Goal: Task Accomplishment & Management: Manage account settings

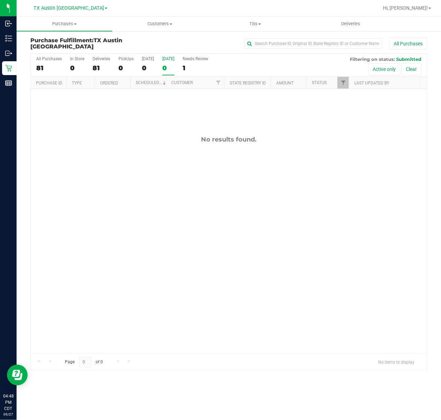
click at [160, 71] on div "All Purchases 81 In Store 0 Deliveries 81 PickUps 0 Today 0 Tomorrow 0 Needs Re…" at bounding box center [229, 65] width 396 height 23
click at [173, 61] on div "[DATE]" at bounding box center [168, 58] width 12 height 5
click at [0, 0] on input "Tomorrow 0" at bounding box center [0, 0] width 0 height 0
click at [64, 10] on span "TX Austin [GEOGRAPHIC_DATA]" at bounding box center [69, 8] width 71 height 6
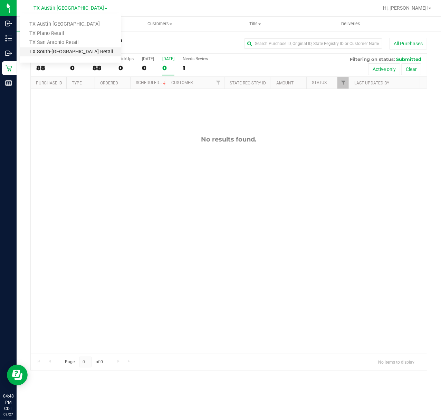
click at [54, 48] on link "TX South-[GEOGRAPHIC_DATA] Retail" at bounding box center [70, 51] width 101 height 9
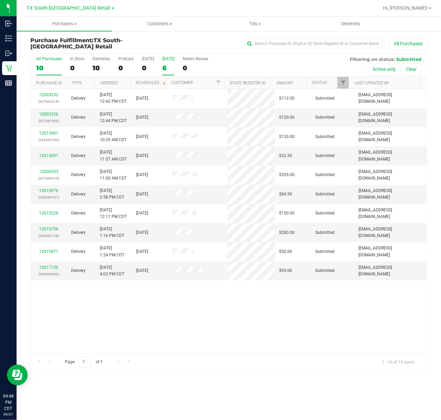
click at [167, 72] on div "6" at bounding box center [168, 68] width 12 height 8
click at [0, 0] on input "Tomorrow 6" at bounding box center [0, 0] width 0 height 0
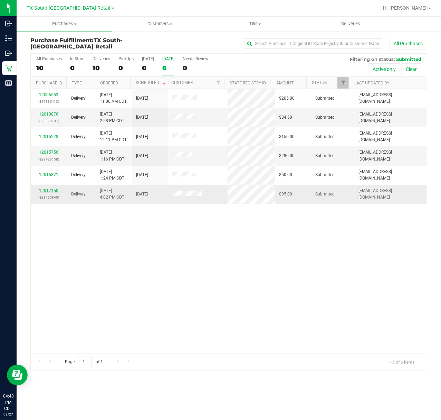
click at [50, 191] on link "12017150" at bounding box center [48, 190] width 19 height 5
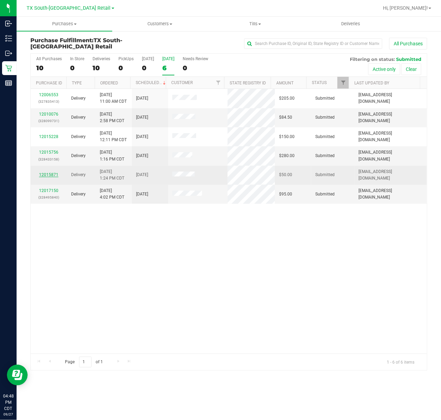
click at [51, 174] on link "12015871" at bounding box center [48, 174] width 19 height 5
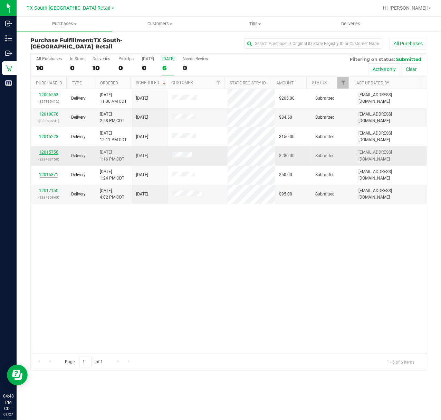
click at [52, 152] on link "12015756" at bounding box center [48, 152] width 19 height 5
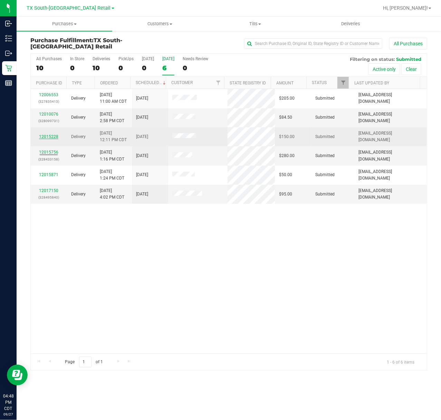
click at [54, 136] on link "12015228" at bounding box center [48, 136] width 19 height 5
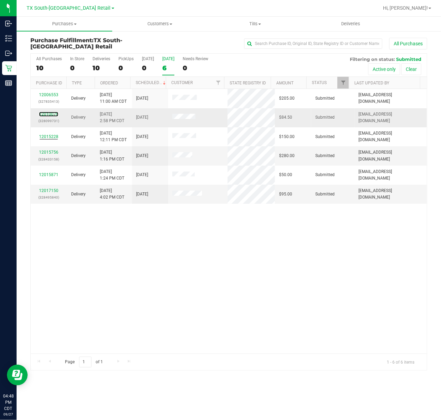
click at [44, 113] on link "12010076" at bounding box center [48, 114] width 19 height 5
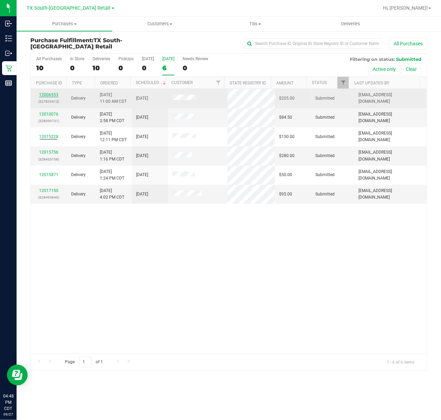
click at [47, 95] on link "12006553" at bounding box center [48, 94] width 19 height 5
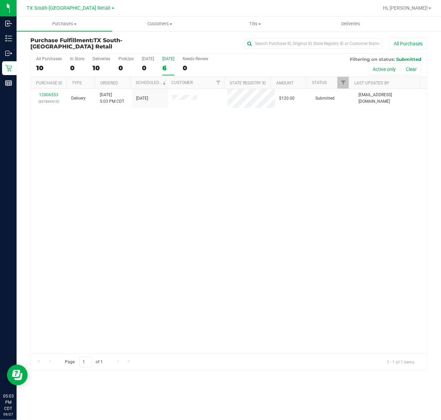
click at [162, 65] on div "6" at bounding box center [168, 68] width 12 height 8
click at [0, 0] on input "Tomorrow 6" at bounding box center [0, 0] width 0 height 0
click at [71, 7] on span "TX South-[GEOGRAPHIC_DATA] Retail" at bounding box center [69, 8] width 84 height 6
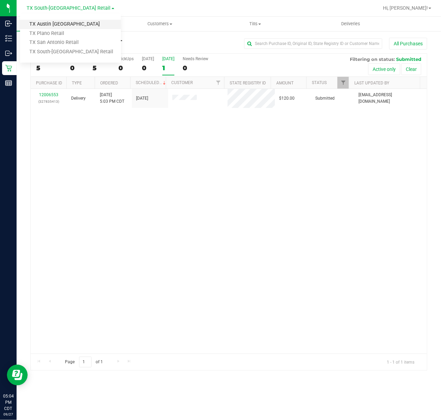
click at [68, 26] on link "TX Austin [GEOGRAPHIC_DATA]" at bounding box center [70, 24] width 101 height 9
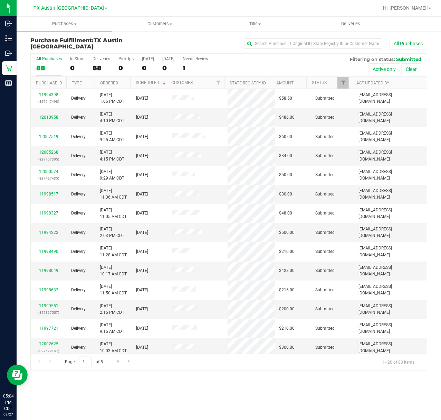
click at [161, 69] on div "All Purchases 88 In Store 0 Deliveries 88 PickUps 0 Today 0 Tomorrow 0 Needs Re…" at bounding box center [229, 65] width 396 height 23
click at [165, 69] on div "0" at bounding box center [168, 68] width 12 height 8
click at [0, 0] on input "Tomorrow 0" at bounding box center [0, 0] width 0 height 0
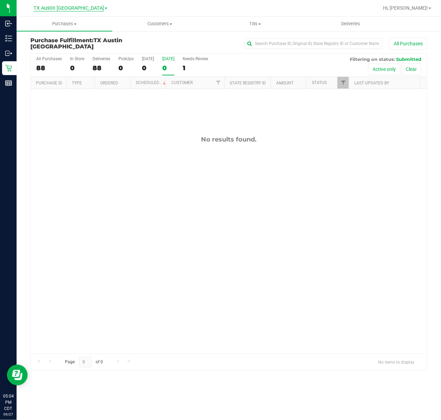
click at [71, 6] on span "TX Austin [GEOGRAPHIC_DATA]" at bounding box center [69, 8] width 71 height 6
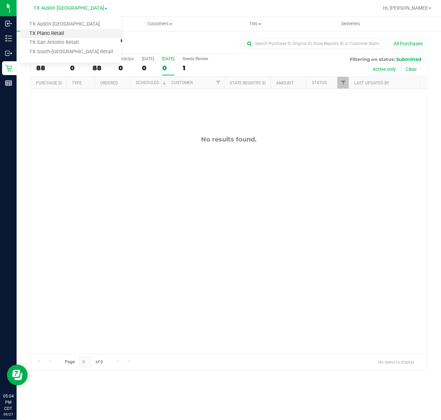
click at [67, 35] on link "TX Plano Retail" at bounding box center [70, 33] width 101 height 9
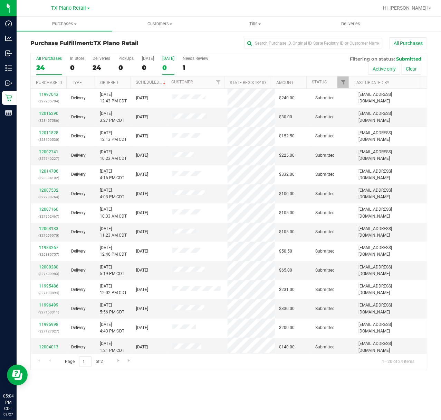
click at [169, 65] on div "0" at bounding box center [168, 68] width 12 height 8
click at [0, 0] on input "Tomorrow 0" at bounding box center [0, 0] width 0 height 0
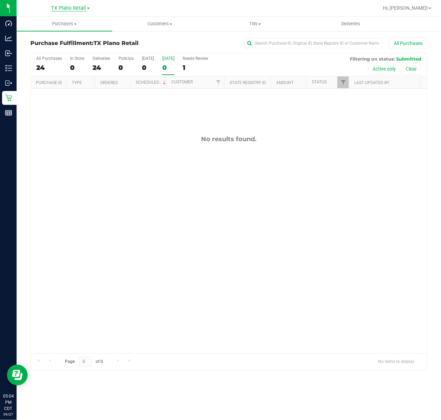
click at [75, 8] on span "TX Plano Retail" at bounding box center [68, 8] width 35 height 6
click at [67, 41] on link "TX San Antonio Retail" at bounding box center [70, 42] width 101 height 9
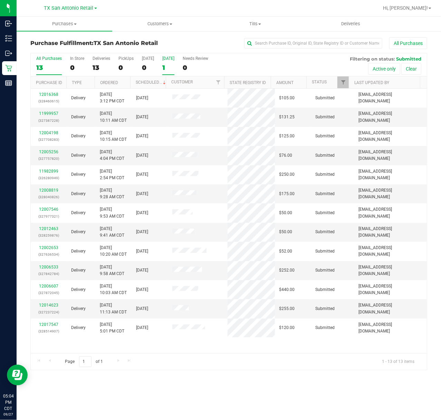
click at [173, 69] on div "1" at bounding box center [168, 68] width 12 height 8
click at [0, 0] on input "Tomorrow 1" at bounding box center [0, 0] width 0 height 0
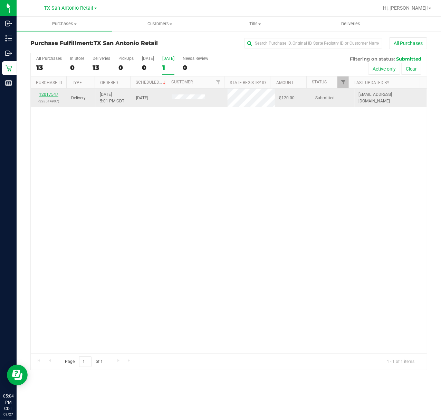
click at [52, 95] on link "12017547" at bounding box center [48, 94] width 19 height 5
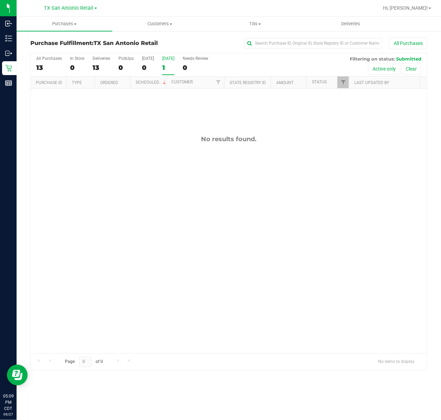
click at [175, 67] on div "1" at bounding box center [168, 68] width 12 height 8
click at [0, 0] on input "Tomorrow 1" at bounding box center [0, 0] width 0 height 0
click at [354, 27] on uib-tab-heading "Deliveries" at bounding box center [351, 24] width 95 height 14
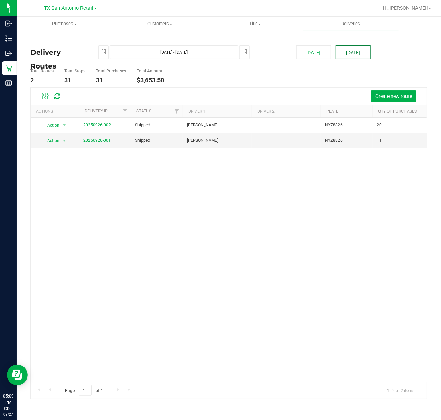
click at [354, 58] on button "[DATE]" at bounding box center [353, 52] width 35 height 14
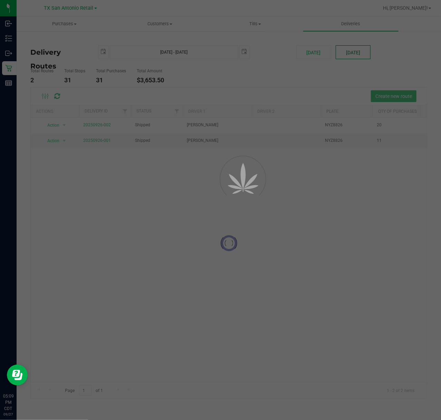
type input "Sep 28, 2025 - Sep 28, 2025"
type input "2025-09-28"
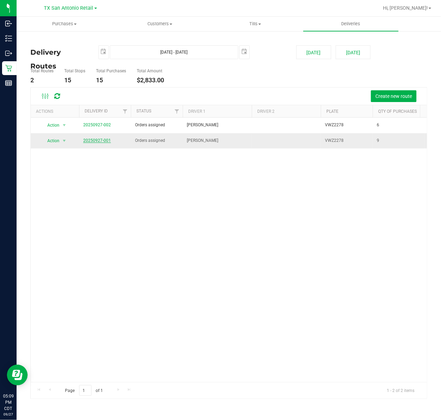
click at [101, 140] on link "20250927-001" at bounding box center [97, 140] width 28 height 5
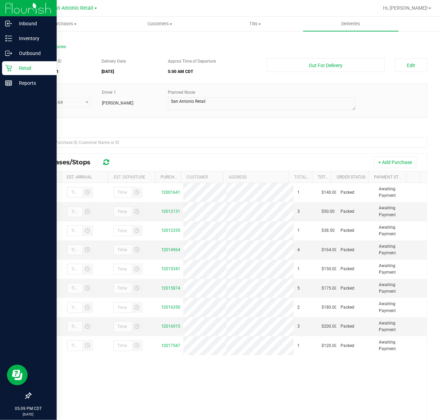
click at [10, 68] on icon at bounding box center [8, 68] width 7 height 7
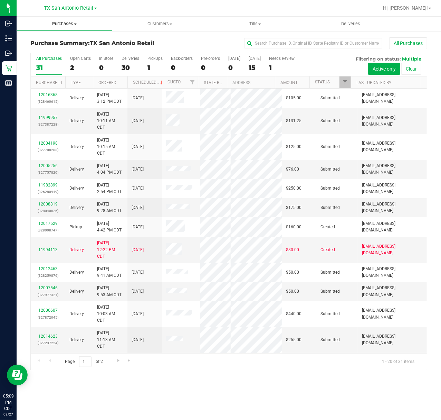
click at [75, 22] on span "Purchases" at bounding box center [64, 24] width 95 height 6
click at [61, 53] on li "Fulfillment" at bounding box center [65, 50] width 96 height 8
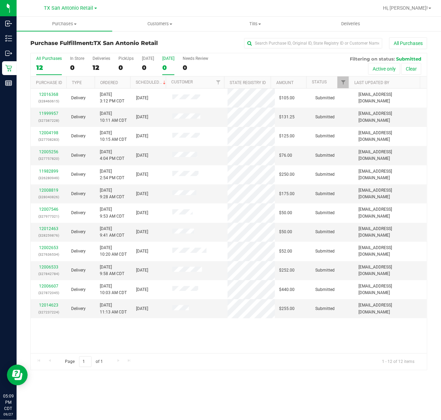
click at [166, 70] on div "0" at bounding box center [168, 68] width 12 height 8
click at [0, 0] on input "Tomorrow 0" at bounding box center [0, 0] width 0 height 0
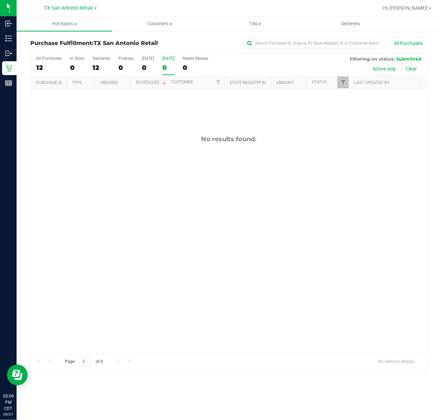
click at [84, 4] on link "TX San Antonio Retail" at bounding box center [70, 7] width 53 height 7
click at [68, 35] on link "TX Plano Retail" at bounding box center [70, 33] width 101 height 9
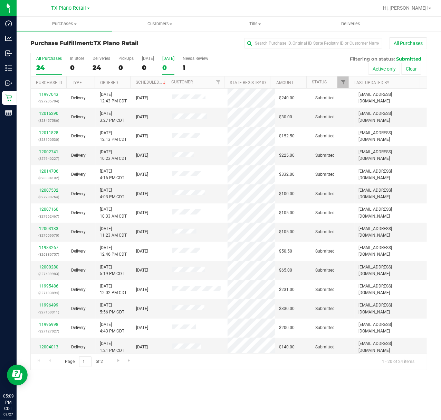
click at [165, 69] on div "0" at bounding box center [168, 68] width 12 height 8
click at [0, 0] on input "Tomorrow 0" at bounding box center [0, 0] width 0 height 0
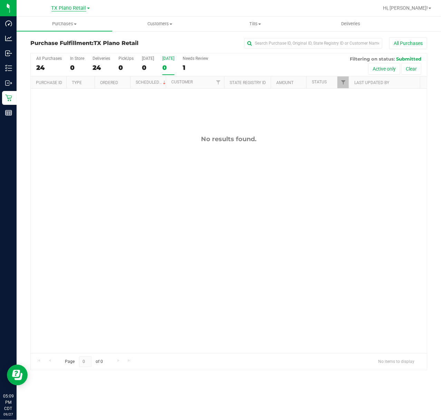
click at [71, 6] on span "TX Plano Retail" at bounding box center [68, 8] width 35 height 6
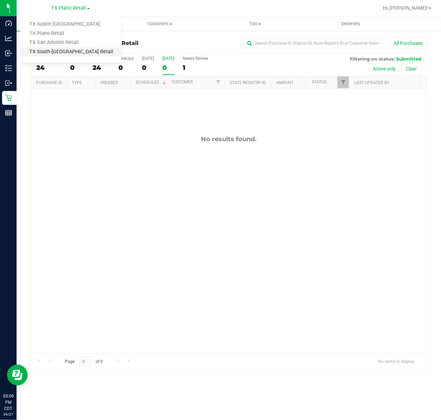
click at [56, 47] on link "TX South-[GEOGRAPHIC_DATA] Retail" at bounding box center [70, 51] width 101 height 9
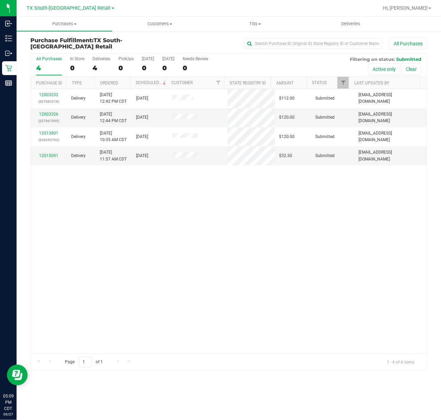
drag, startPoint x: 154, startPoint y: 51, endPoint x: 156, endPoint y: 54, distance: 3.7
click at [154, 53] on div "Purchase Fulfillment: TX South-Austin Retail All Purchases All Purchases 4 In S…" at bounding box center [228, 203] width 397 height 333
click at [161, 64] on div "All Purchases 4 In Store 0 Deliveries 4 PickUps 0 Today 0 Tomorrow 0 Needs Revi…" at bounding box center [229, 65] width 396 height 23
click at [166, 67] on div "0" at bounding box center [168, 68] width 12 height 8
click at [0, 0] on input "Tomorrow 0" at bounding box center [0, 0] width 0 height 0
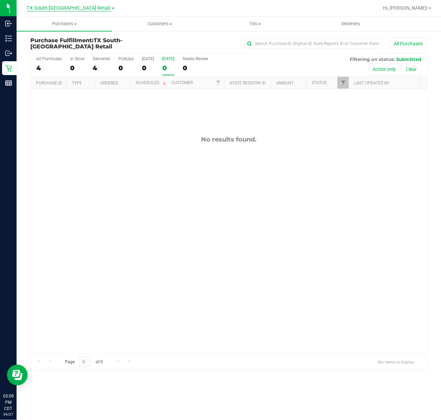
click at [71, 6] on span "TX South-[GEOGRAPHIC_DATA] Retail" at bounding box center [69, 8] width 84 height 6
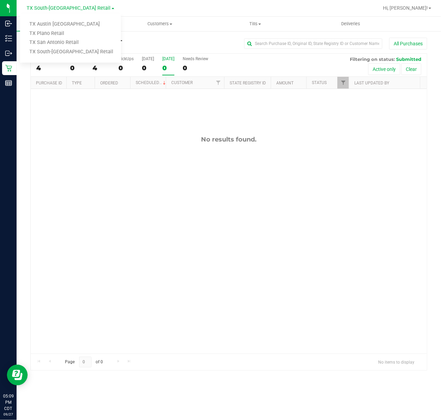
click at [75, 143] on div "No results found." at bounding box center [229, 139] width 396 height 8
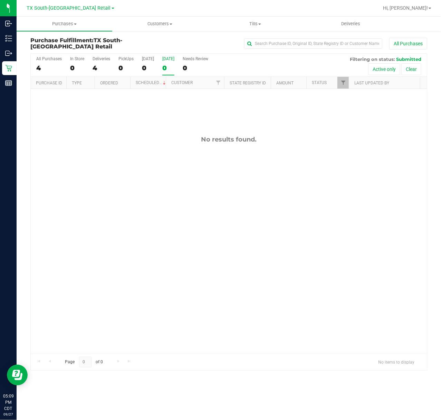
click at [75, 13] on div "TX South-Austin Retail TX Austin DC TX Plano Retail TX San Antonio Retail TX So…" at bounding box center [72, 7] width 104 height 13
click at [79, 7] on span "TX South-[GEOGRAPHIC_DATA] Retail" at bounding box center [69, 8] width 84 height 6
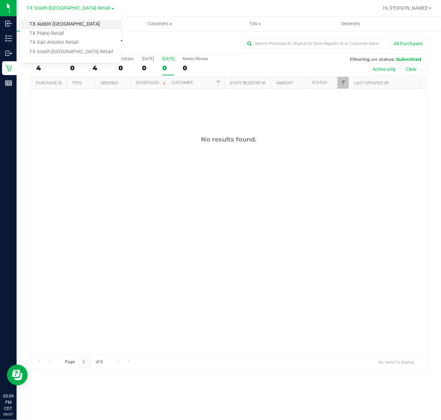
click at [78, 24] on link "TX Austin [GEOGRAPHIC_DATA]" at bounding box center [70, 24] width 101 height 9
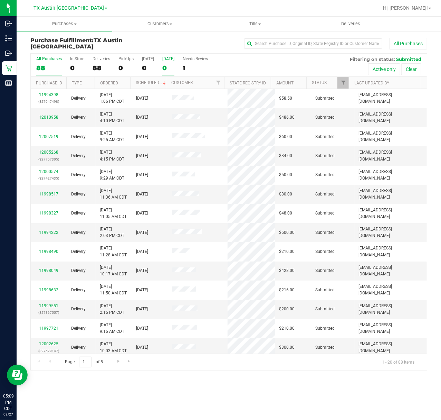
click at [173, 64] on div "0" at bounding box center [168, 68] width 12 height 8
click at [0, 0] on input "Tomorrow 0" at bounding box center [0, 0] width 0 height 0
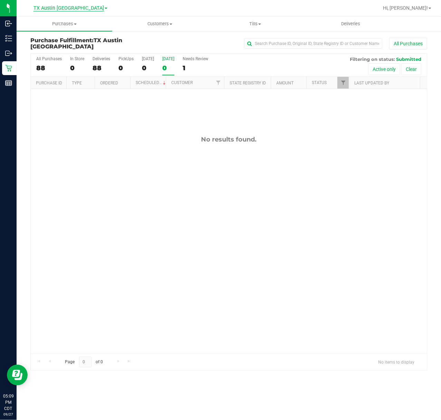
click at [68, 9] on span "TX Austin [GEOGRAPHIC_DATA]" at bounding box center [69, 8] width 71 height 6
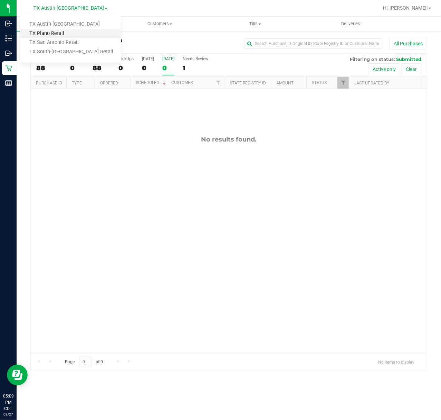
click at [60, 34] on link "TX Plano Retail" at bounding box center [70, 33] width 101 height 9
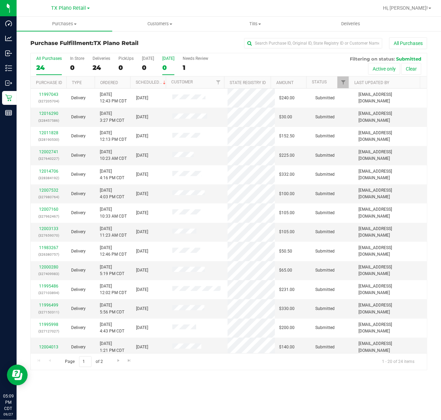
click at [165, 65] on div "0" at bounding box center [168, 68] width 12 height 8
click at [0, 0] on input "Tomorrow 0" at bounding box center [0, 0] width 0 height 0
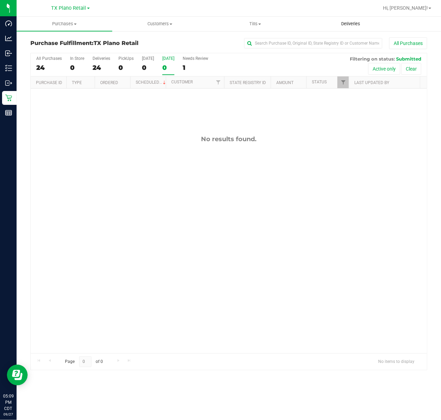
click at [347, 24] on span "Deliveries" at bounding box center [351, 24] width 38 height 6
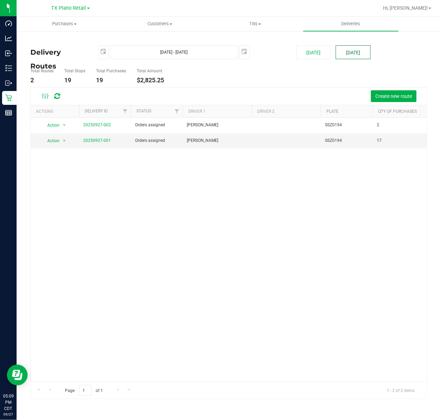
click at [348, 50] on button "[DATE]" at bounding box center [353, 52] width 35 height 14
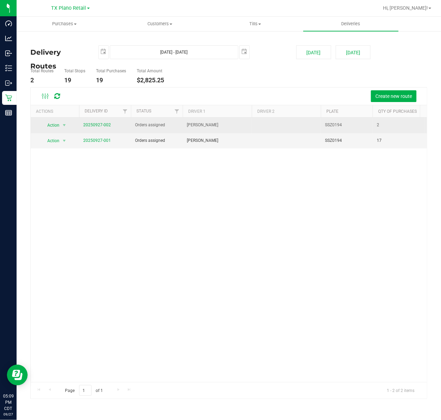
click at [104, 128] on span "20250927-002" at bounding box center [97, 125] width 28 height 7
click at [106, 123] on link "20250927-002" at bounding box center [97, 124] width 28 height 5
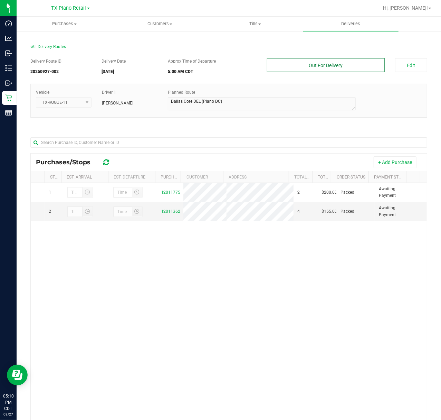
click at [358, 66] on button "Out For Delivery" at bounding box center [326, 65] width 118 height 14
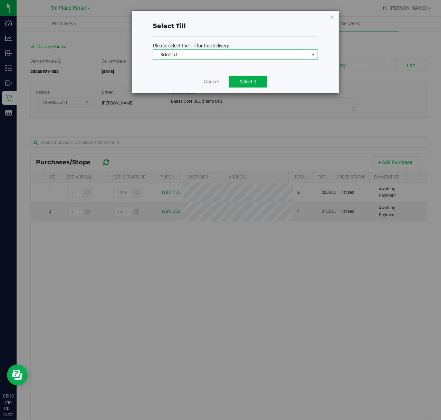
click at [293, 57] on span "Select a till" at bounding box center [231, 55] width 156 height 10
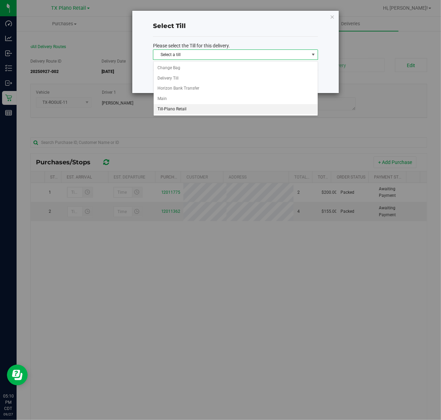
click at [261, 111] on li "Till-Plano Retail" at bounding box center [236, 109] width 164 height 10
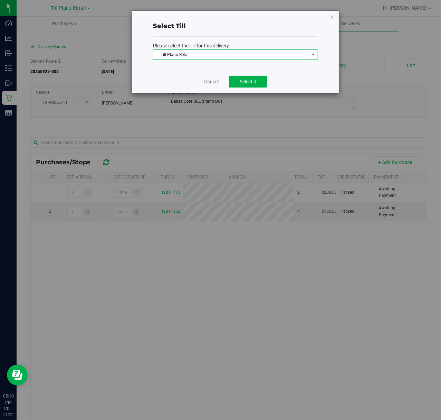
click at [301, 59] on span "Till-Plano Retail" at bounding box center [231, 55] width 156 height 10
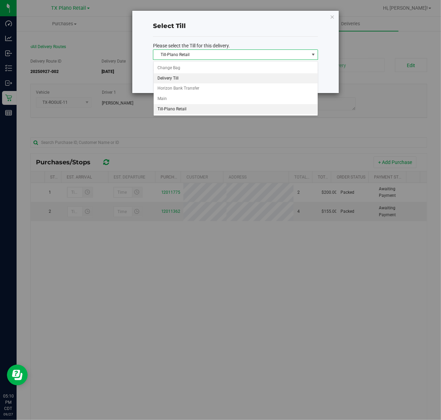
click at [274, 81] on li "Delivery Till" at bounding box center [236, 78] width 164 height 10
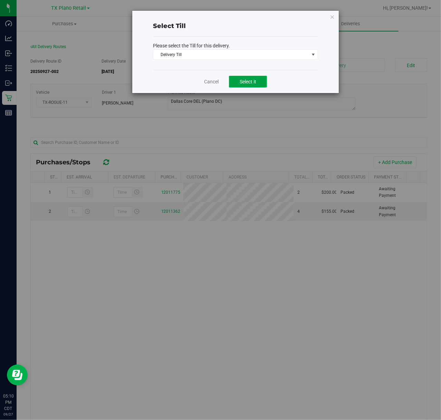
click at [262, 82] on button "Select it" at bounding box center [248, 82] width 38 height 12
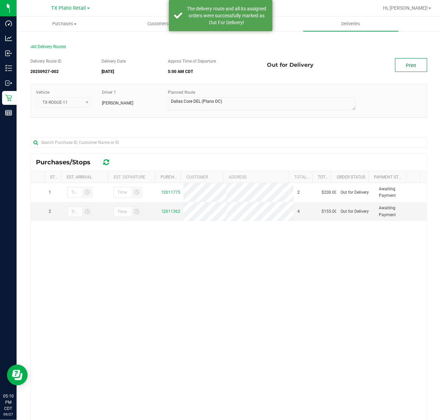
click at [395, 63] on link "Print" at bounding box center [411, 65] width 32 height 14
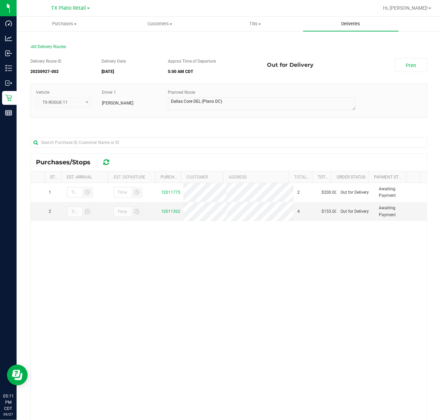
click at [345, 18] on uib-tab-heading "Deliveries" at bounding box center [351, 24] width 96 height 15
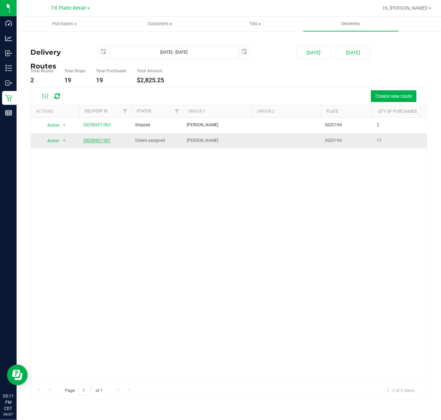
click at [106, 141] on link "20250927-001" at bounding box center [97, 140] width 28 height 5
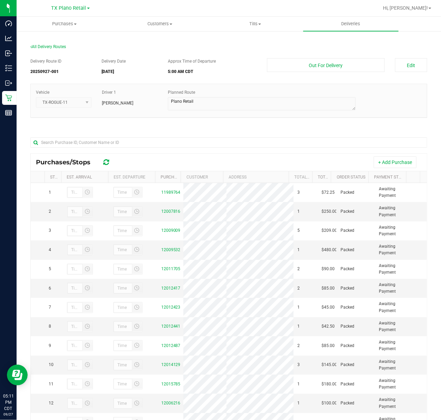
click at [346, 72] on div "Delivery Route ID 20250927-001 Delivery Date 09/28/2025 Approx Time of Departur…" at bounding box center [228, 67] width 397 height 19
click at [346, 68] on button "Out For Delivery" at bounding box center [326, 65] width 118 height 14
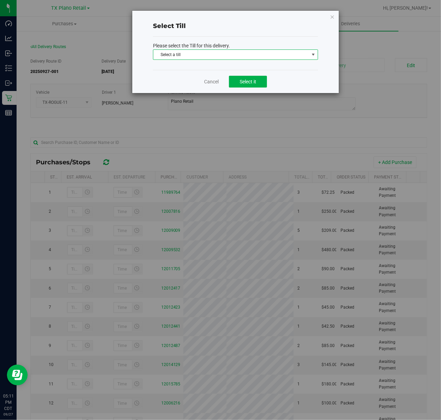
click at [267, 55] on span "Select a till" at bounding box center [231, 55] width 156 height 10
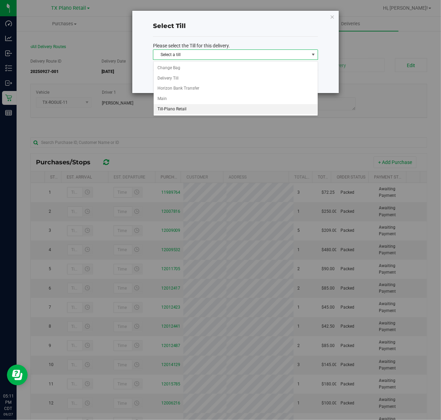
click at [250, 112] on li "Till-Plano Retail" at bounding box center [236, 109] width 164 height 10
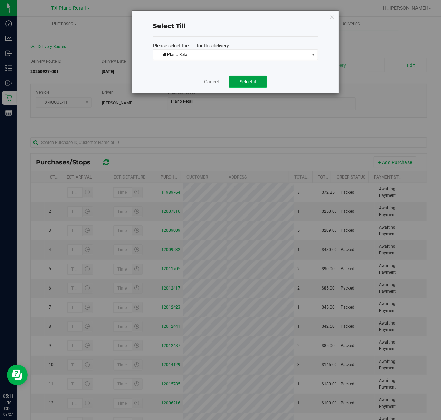
click at [253, 79] on span "Select it" at bounding box center [248, 82] width 17 height 6
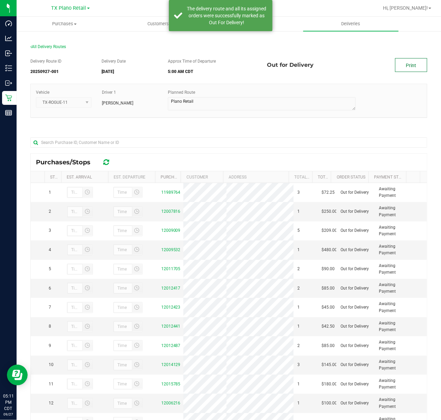
click at [415, 67] on link "Print" at bounding box center [411, 65] width 32 height 14
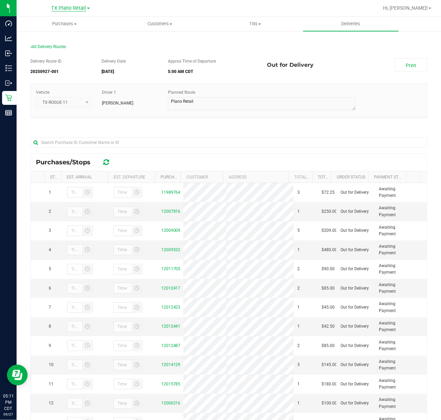
click at [83, 10] on span "TX Plano Retail" at bounding box center [68, 8] width 35 height 6
click at [75, 39] on link "TX San Antonio Retail" at bounding box center [70, 42] width 101 height 9
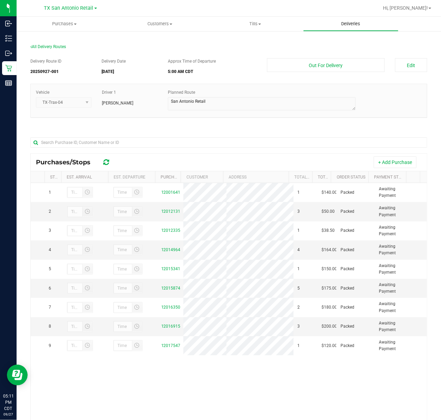
click at [337, 21] on span "Deliveries" at bounding box center [351, 24] width 38 height 6
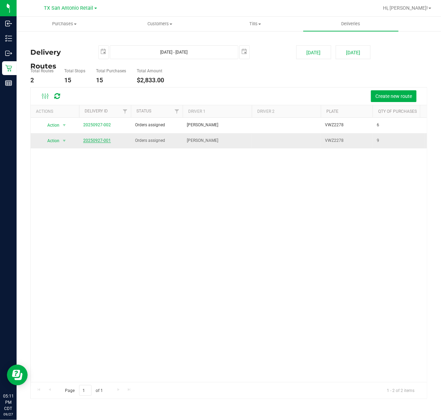
click at [95, 138] on link "20250927-001" at bounding box center [97, 140] width 28 height 5
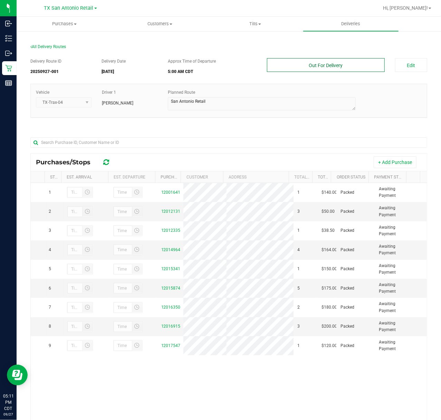
click at [330, 59] on button "Out For Delivery" at bounding box center [326, 65] width 118 height 14
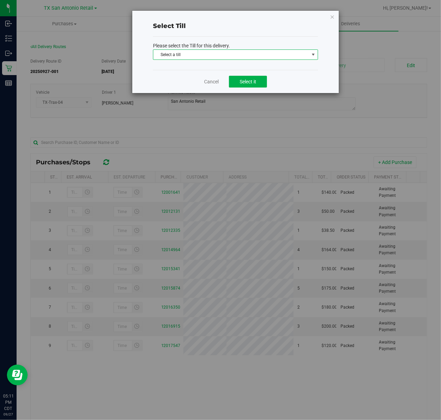
click at [286, 56] on span "Select a till" at bounding box center [231, 55] width 156 height 10
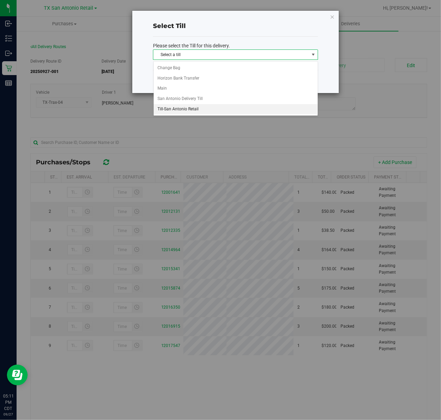
click at [250, 110] on li "Till-San Antonio Retail" at bounding box center [236, 109] width 164 height 10
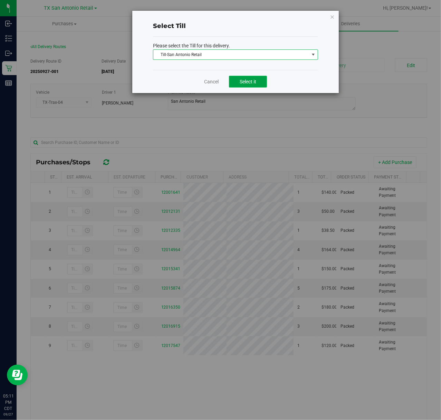
click at [257, 79] on button "Select it" at bounding box center [248, 82] width 38 height 12
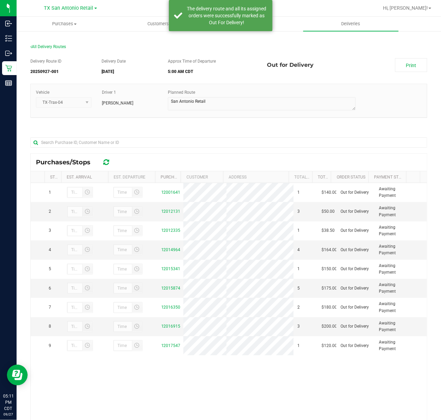
click at [397, 57] on div "Delivery Route ID 20250927-001 Delivery Date 09/28/2025 Approx Time of Departur…" at bounding box center [228, 261] width 397 height 416
click at [398, 60] on link "Print" at bounding box center [411, 65] width 32 height 14
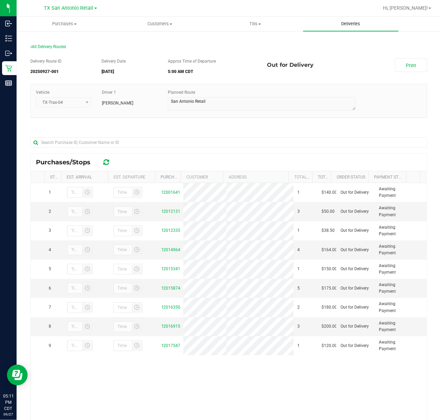
click at [362, 28] on uib-tab-heading "Deliveries" at bounding box center [351, 24] width 96 height 15
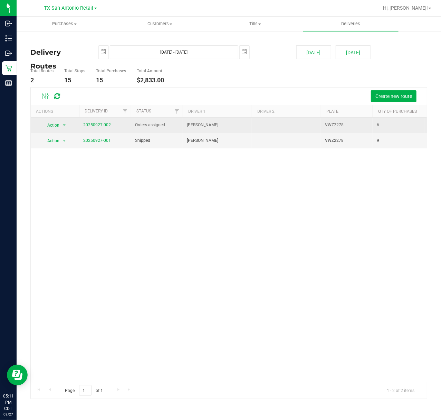
click at [109, 128] on span "20250927-002" at bounding box center [97, 125] width 28 height 7
click at [107, 126] on link "20250927-002" at bounding box center [97, 124] width 28 height 5
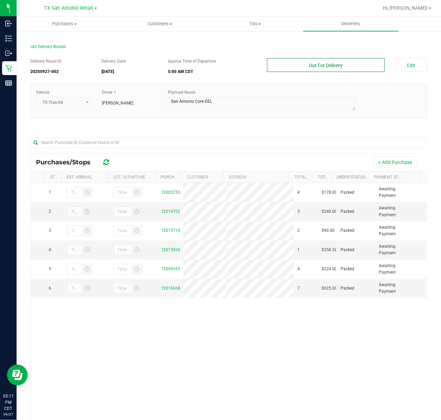
click at [347, 68] on button "Out For Delivery" at bounding box center [326, 65] width 118 height 14
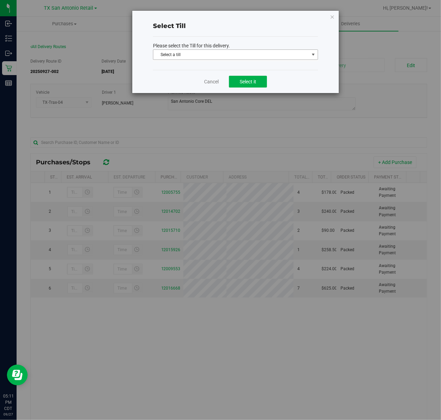
click at [292, 53] on span "Select a till" at bounding box center [231, 55] width 156 height 10
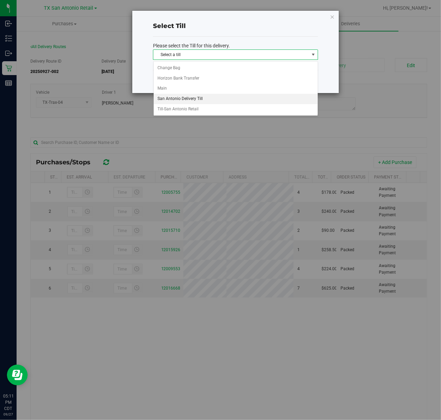
click at [256, 94] on li "San Antonio Delivery Till" at bounding box center [236, 99] width 164 height 10
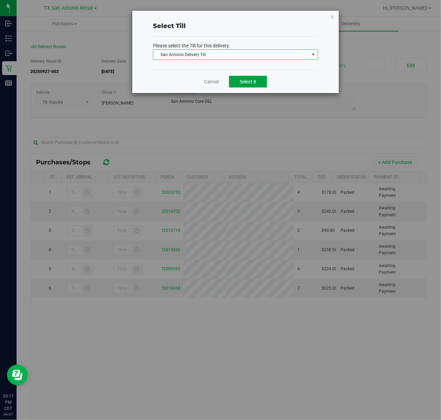
click at [258, 82] on button "Select it" at bounding box center [248, 82] width 38 height 12
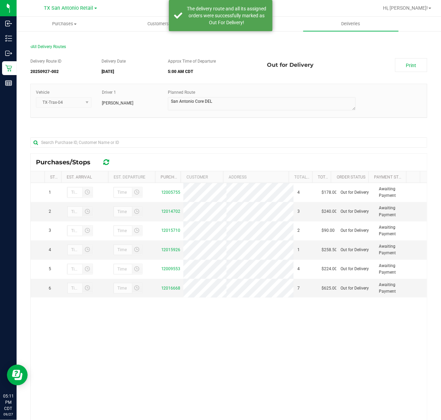
click at [405, 57] on div "Delivery Route ID 20250927-002 Delivery Date 09/28/2025 Approx Time of Departur…" at bounding box center [228, 261] width 397 height 416
click at [401, 68] on link "Print" at bounding box center [411, 65] width 32 height 14
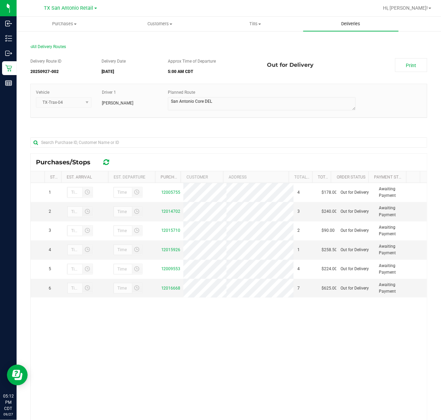
click at [342, 24] on span "Deliveries" at bounding box center [351, 24] width 38 height 6
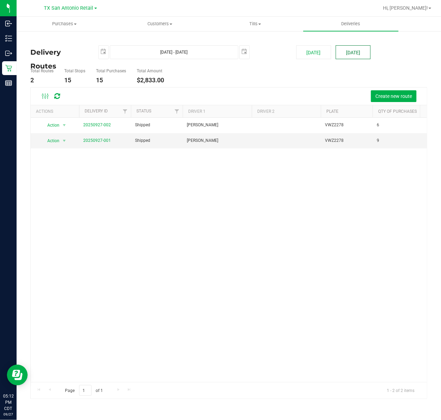
click at [346, 53] on button "[DATE]" at bounding box center [353, 52] width 35 height 14
click at [241, 46] on span "select" at bounding box center [245, 52] width 10 height 12
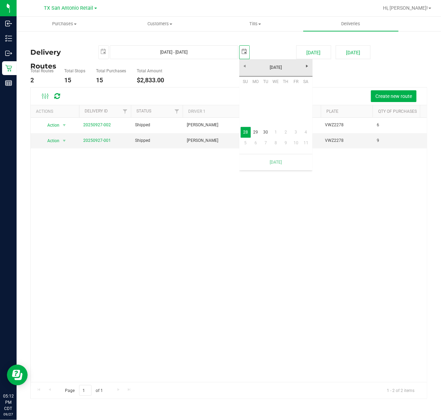
scroll to position [0, 17]
click at [255, 131] on link "29" at bounding box center [256, 132] width 10 height 11
type input "Sep 28, 2025 - Sep 29, 2025"
type input "2025-09-29"
click at [61, 11] on div "TX San Antonio Retail TX Austin DC TX Plano Retail TX San Antonio Retail TX Sou…" at bounding box center [70, 8] width 53 height 8
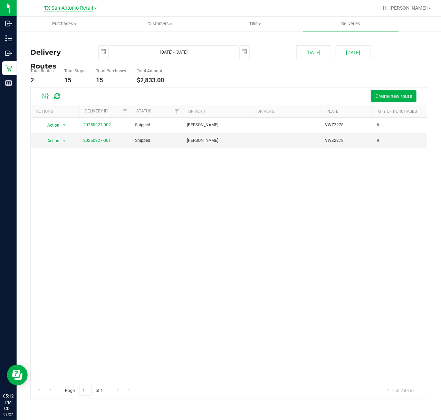
click at [64, 9] on span "TX San Antonio Retail" at bounding box center [68, 8] width 49 height 6
click at [60, 32] on link "TX Plano Retail" at bounding box center [70, 33] width 101 height 9
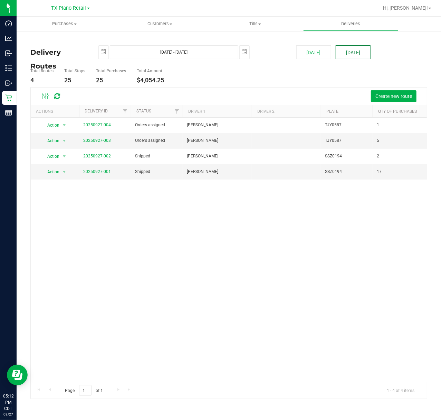
click at [344, 56] on button "[DATE]" at bounding box center [353, 52] width 35 height 14
type input "Sep 28, 2025 - Sep 28, 2025"
type input "2025-09-28"
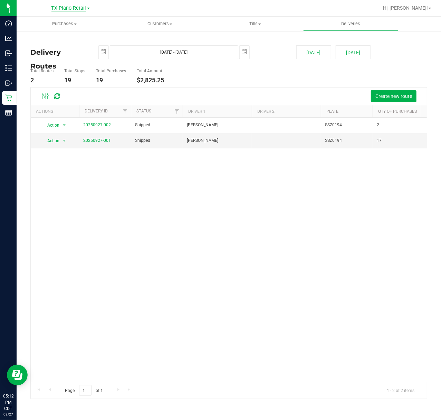
click at [60, 7] on span "TX Plano Retail" at bounding box center [68, 8] width 35 height 6
click at [79, 51] on link "TX South-[GEOGRAPHIC_DATA] Retail" at bounding box center [70, 51] width 101 height 9
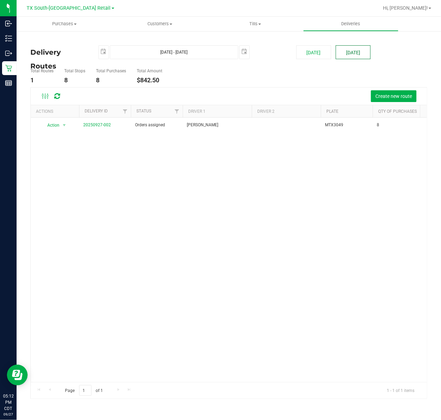
click at [361, 58] on button "[DATE]" at bounding box center [353, 52] width 35 height 14
click at [46, 10] on span "TX South-[GEOGRAPHIC_DATA] Retail" at bounding box center [69, 8] width 84 height 6
click at [178, 13] on div at bounding box center [251, 7] width 255 height 13
click at [68, 27] on uib-tab-heading "Purchases Summary of purchases Fulfillment All purchases" at bounding box center [65, 24] width 96 height 15
click at [57, 48] on span "Fulfillment" at bounding box center [38, 50] width 43 height 6
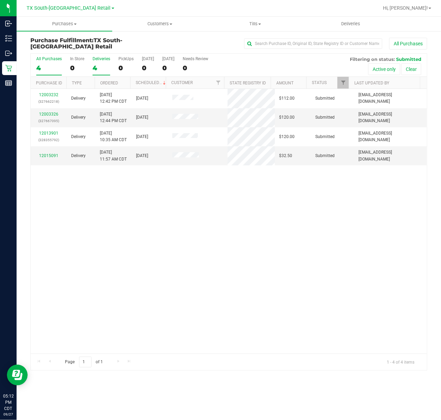
click at [99, 68] on div "4" at bounding box center [102, 68] width 18 height 8
click at [0, 0] on input "Deliveries 4" at bounding box center [0, 0] width 0 height 0
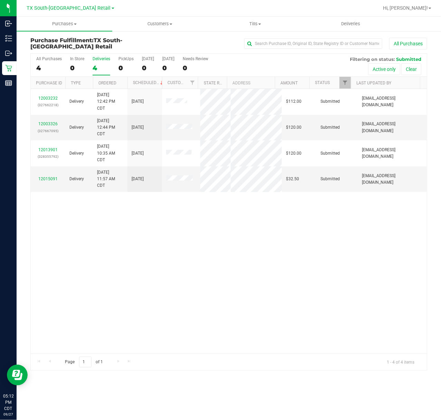
click at [205, 10] on div at bounding box center [251, 7] width 255 height 13
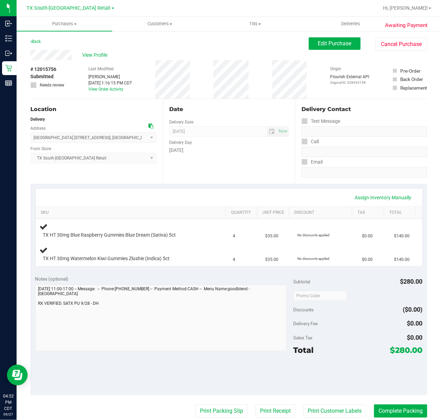
click at [234, 156] on div "Date Delivery Date [DATE] Now [DATE] 07:00 AM Now Delivery Day [DATE]" at bounding box center [229, 141] width 132 height 85
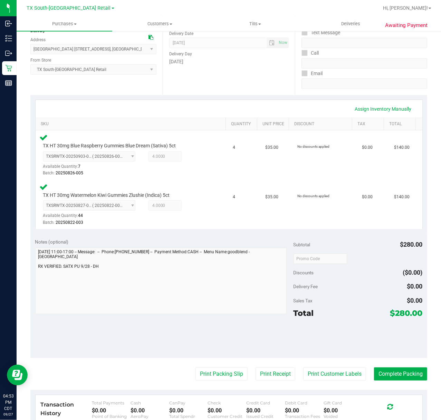
scroll to position [92, 0]
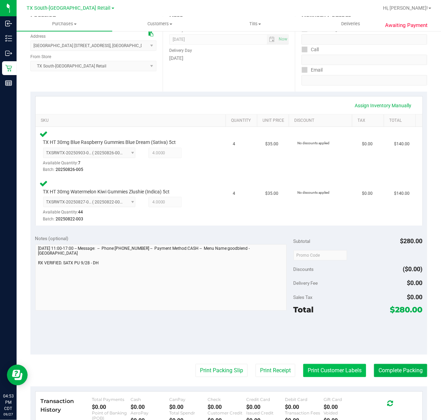
click at [331, 365] on button "Print Customer Labels" at bounding box center [334, 370] width 63 height 13
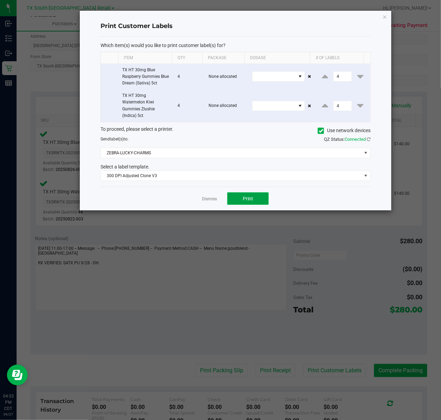
click at [250, 199] on span "Print" at bounding box center [248, 199] width 10 height 6
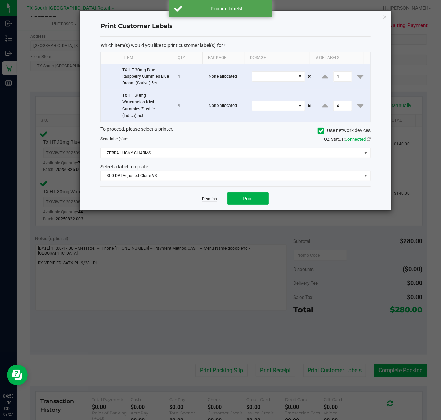
click at [212, 200] on link "Dismiss" at bounding box center [209, 199] width 15 height 6
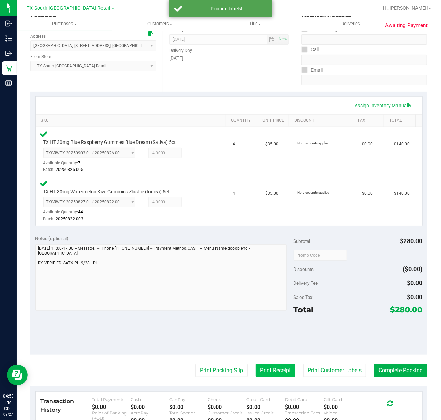
click at [273, 372] on button "Print Receipt" at bounding box center [276, 370] width 40 height 13
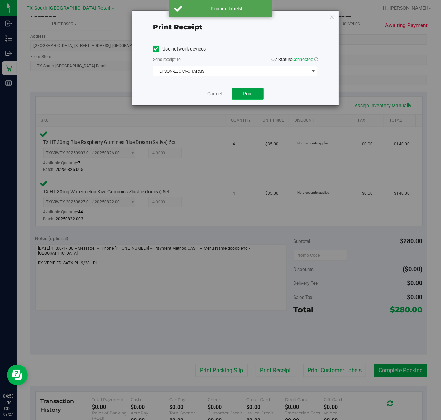
click at [238, 94] on button "Print" at bounding box center [248, 94] width 32 height 12
click at [213, 97] on link "Cancel" at bounding box center [212, 93] width 15 height 7
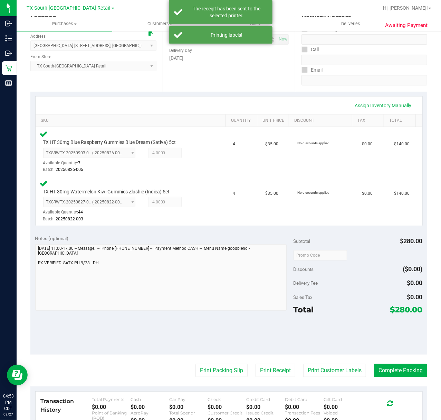
click at [214, 357] on purchase-details "Back Edit Purchase Cancel Purchase View Profile # 12015756 Submitted Needs revi…" at bounding box center [228, 232] width 397 height 575
drag, startPoint x: 201, startPoint y: 368, endPoint x: 205, endPoint y: 365, distance: 4.7
click at [205, 365] on button "Print Packing Slip" at bounding box center [222, 370] width 52 height 13
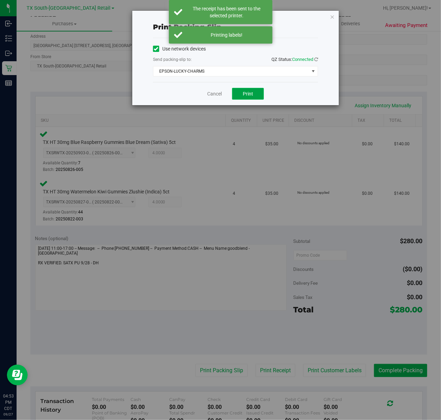
click at [259, 100] on button "Print" at bounding box center [248, 94] width 32 height 12
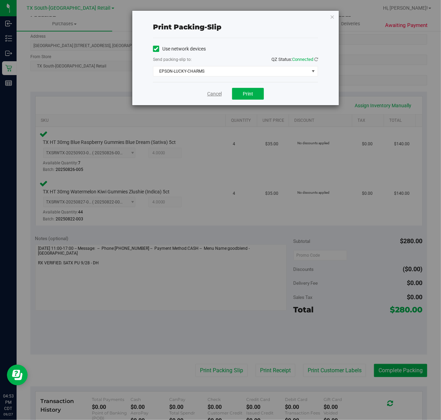
click at [217, 97] on link "Cancel" at bounding box center [214, 93] width 15 height 7
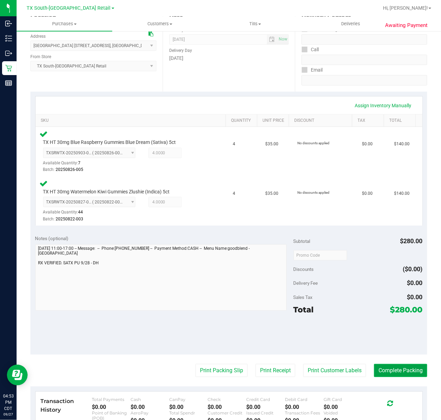
click at [400, 367] on button "Complete Packing" at bounding box center [400, 370] width 53 height 13
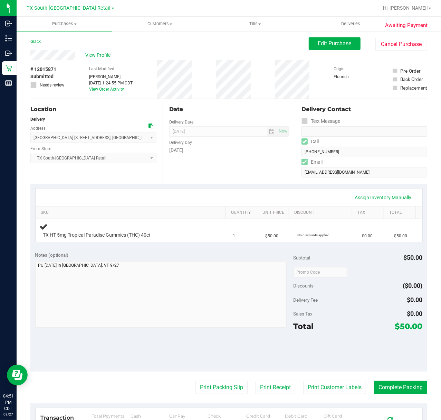
click at [167, 173] on div "Date Delivery Date 09/28/2025 Now 09/28/2025 07:00 AM Now Delivery Day Sunday" at bounding box center [229, 141] width 132 height 85
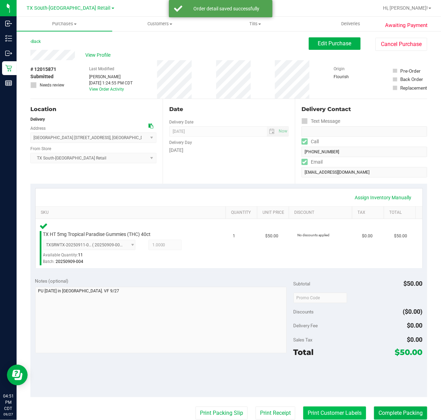
click at [336, 412] on button "Print Customer Labels" at bounding box center [334, 412] width 63 height 13
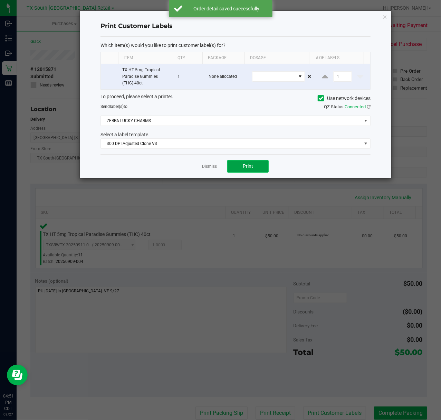
click at [232, 168] on button "Print" at bounding box center [247, 166] width 41 height 12
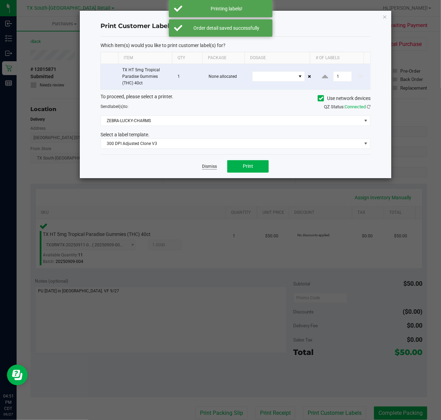
click at [212, 169] on link "Dismiss" at bounding box center [209, 166] width 15 height 6
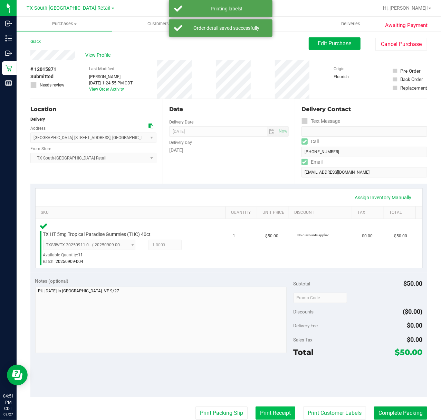
click at [265, 413] on button "Print Receipt" at bounding box center [276, 412] width 40 height 13
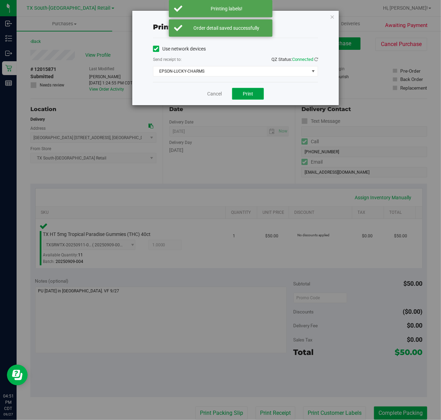
drag, startPoint x: 244, startPoint y: 97, endPoint x: 233, endPoint y: 97, distance: 11.1
click at [244, 97] on button "Print" at bounding box center [248, 94] width 32 height 12
click at [206, 92] on div "Cancel Print" at bounding box center [235, 93] width 165 height 23
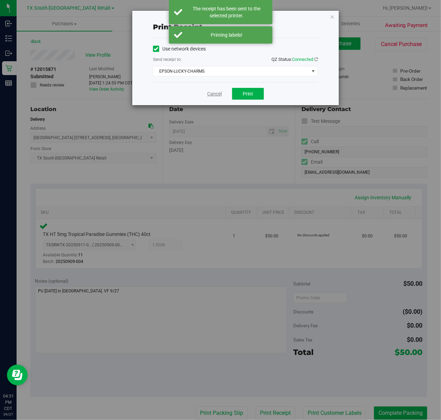
click at [217, 93] on link "Cancel" at bounding box center [214, 93] width 15 height 7
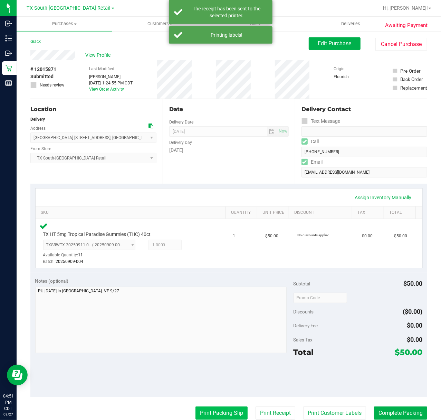
click at [215, 417] on button "Print Packing Slip" at bounding box center [222, 412] width 52 height 13
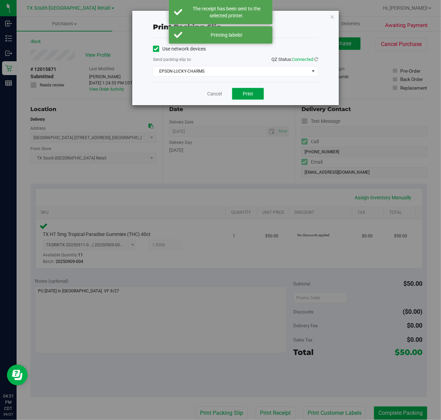
click at [237, 88] on button "Print" at bounding box center [248, 94] width 32 height 12
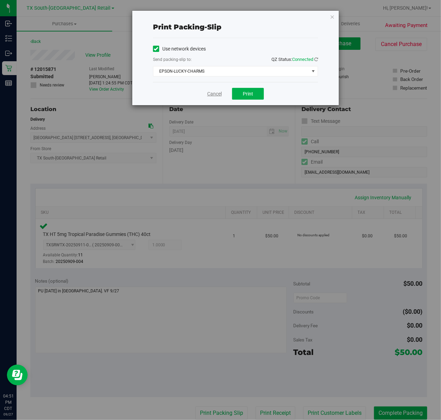
click at [216, 95] on link "Cancel" at bounding box center [214, 93] width 15 height 7
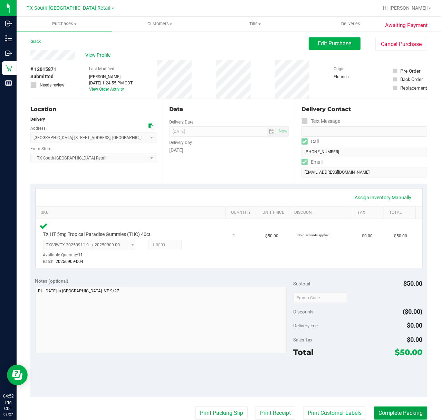
click at [384, 407] on button "Complete Packing" at bounding box center [400, 412] width 53 height 13
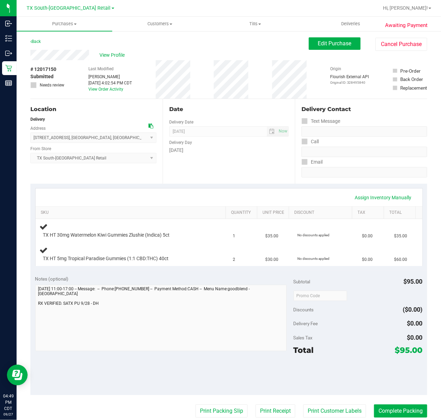
click at [229, 187] on div "Assign Inventory Manually SKU Quantity Unit Price Discount Tax Total TX HT 30mg…" at bounding box center [228, 227] width 397 height 87
click at [271, 195] on div "Assign Inventory Manually" at bounding box center [229, 197] width 375 height 12
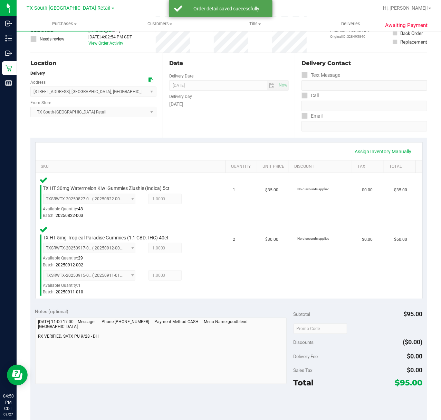
scroll to position [92, 0]
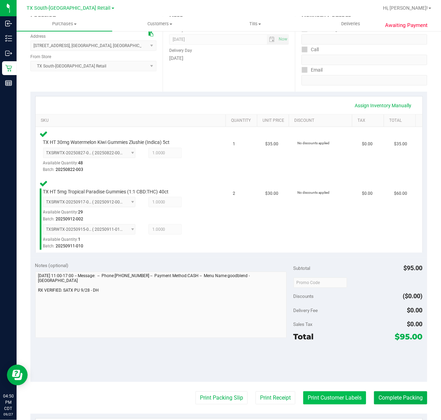
click at [314, 391] on button "Print Customer Labels" at bounding box center [334, 397] width 63 height 13
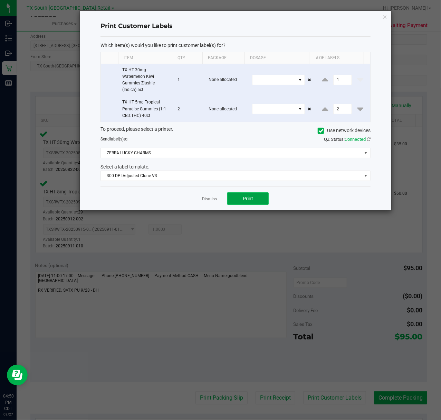
drag, startPoint x: 250, startPoint y: 200, endPoint x: 229, endPoint y: 203, distance: 20.2
click at [247, 200] on span "Print" at bounding box center [248, 199] width 10 height 6
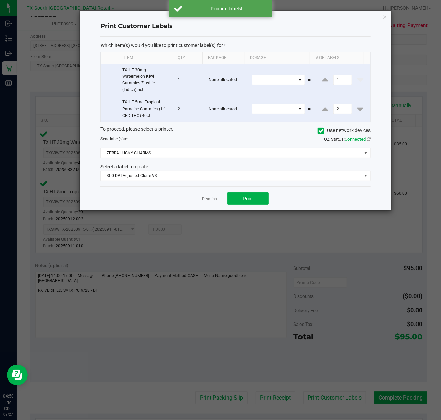
click at [213, 205] on div "Dismiss Print" at bounding box center [236, 198] width 270 height 24
click at [213, 202] on link "Dismiss" at bounding box center [209, 199] width 15 height 6
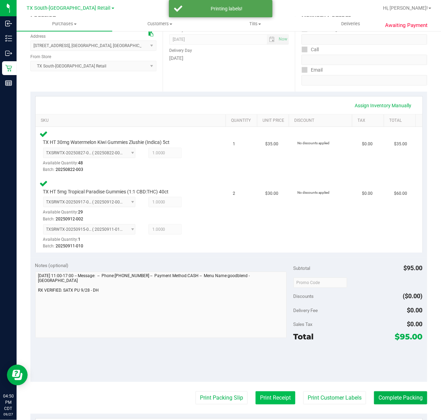
click at [264, 394] on button "Print Receipt" at bounding box center [276, 397] width 40 height 13
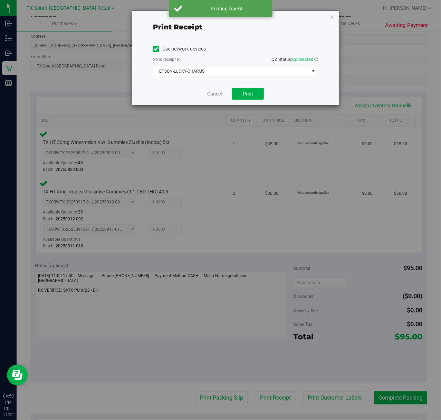
click at [247, 101] on div "Cancel Print" at bounding box center [235, 93] width 165 height 23
drag, startPoint x: 254, startPoint y: 95, endPoint x: 231, endPoint y: 97, distance: 22.6
click at [251, 95] on button "Print" at bounding box center [248, 94] width 32 height 12
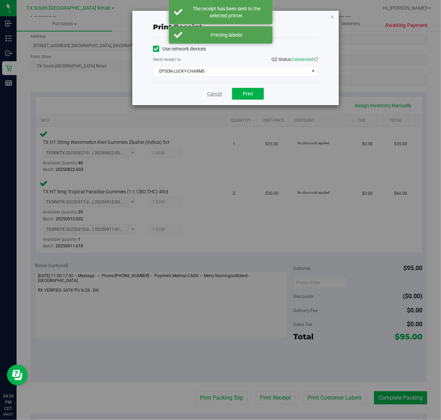
click at [210, 97] on link "Cancel" at bounding box center [214, 93] width 15 height 7
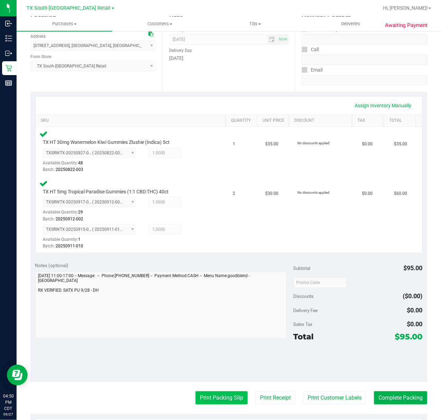
click at [217, 398] on button "Print Packing Slip" at bounding box center [222, 397] width 52 height 13
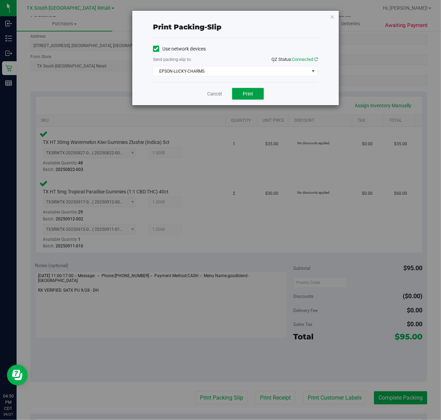
click at [249, 93] on span "Print" at bounding box center [248, 94] width 10 height 6
click at [207, 91] on link "Cancel" at bounding box center [214, 93] width 15 height 7
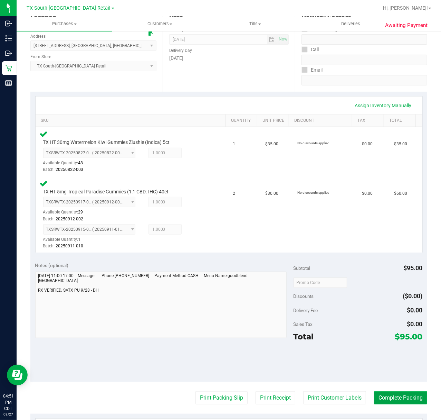
click at [397, 398] on button "Complete Packing" at bounding box center [400, 397] width 53 height 13
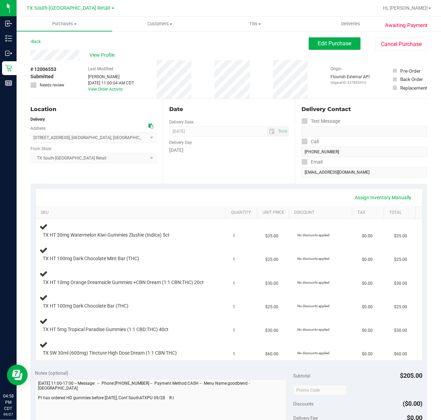
click at [258, 191] on div "Assign Inventory Manually" at bounding box center [229, 197] width 387 height 18
click at [109, 90] on link "View Order Activity" at bounding box center [105, 89] width 35 height 5
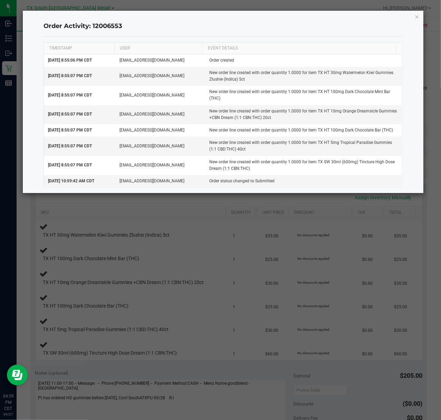
click at [247, 228] on ngb-modal-window "Order Activity: 12006553 TIMESTAMP USER EVENT DETAILS [DATE] 8:55:06 PM CDT [EM…" at bounding box center [223, 210] width 447 height 420
click at [413, 13] on div "Order Activity: 12006553 TIMESTAMP USER EVENT DETAILS [DATE] 8:55:06 PM CDT [EM…" at bounding box center [223, 102] width 401 height 182
click at [415, 20] on icon "button" at bounding box center [417, 16] width 5 height 8
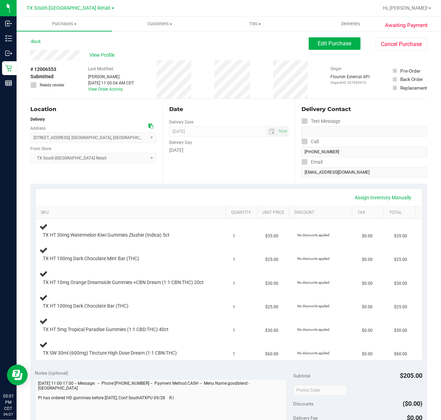
click at [281, 173] on div "Date Delivery Date [DATE] Now [DATE] 07:00 AM Now Delivery Day [DATE]" at bounding box center [229, 141] width 132 height 85
click at [309, 44] on button "Edit Purchase" at bounding box center [335, 43] width 52 height 12
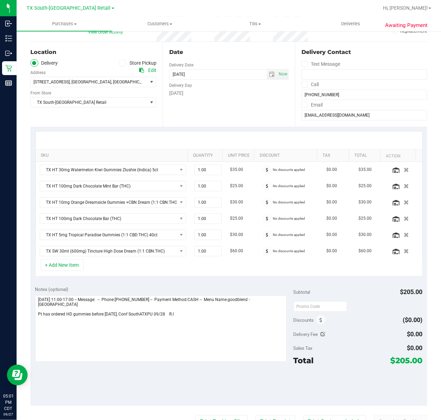
scroll to position [138, 0]
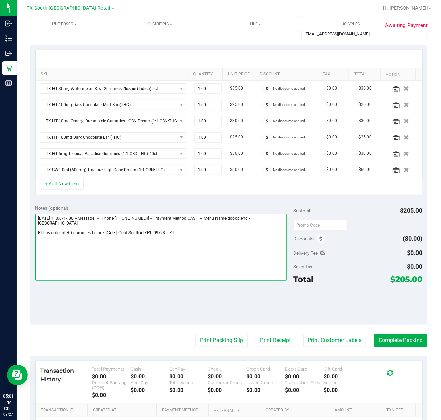
click at [223, 235] on textarea at bounding box center [161, 247] width 252 height 66
type textarea "[DATE] 11:00-17:00 -- Message: -- Phone:[PHONE_NUMBER] -- Payment Method:CASH -…"
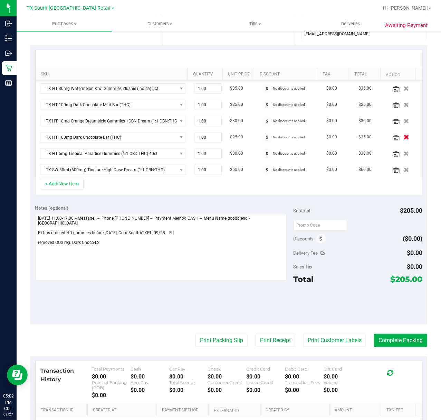
click at [404, 139] on icon "button" at bounding box center [407, 136] width 6 height 5
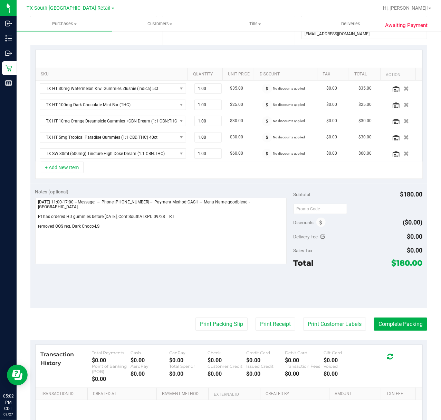
scroll to position [0, 0]
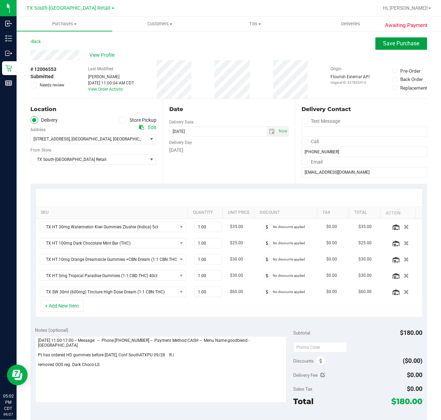
click at [404, 44] on span "Save Purchase" at bounding box center [402, 43] width 36 height 7
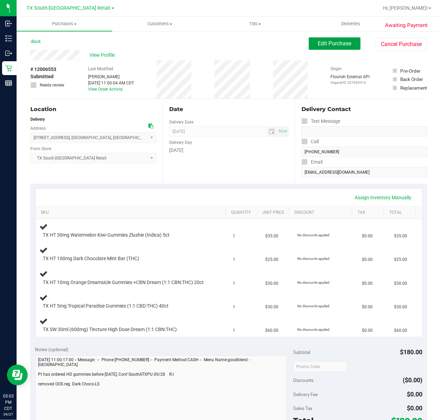
click at [338, 49] on button "Edit Purchase" at bounding box center [335, 43] width 52 height 12
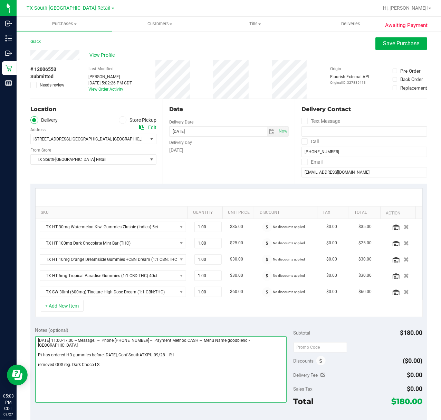
click at [80, 367] on textarea at bounding box center [161, 369] width 252 height 66
click at [93, 364] on textarea at bounding box center [161, 369] width 252 height 66
click at [94, 371] on textarea at bounding box center [161, 369] width 252 height 66
type textarea "[DATE] 11:00-17:00 -- Message: -- Phone:[PHONE_NUMBER] -- Payment Method:CASH -…"
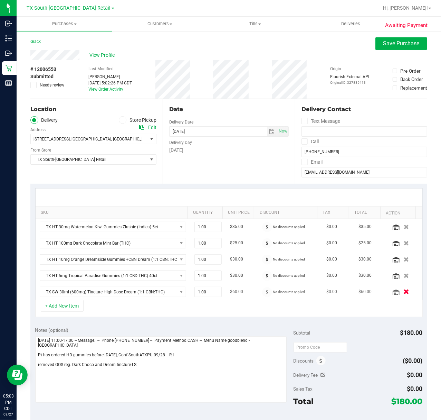
click at [404, 294] on icon "button" at bounding box center [407, 291] width 6 height 5
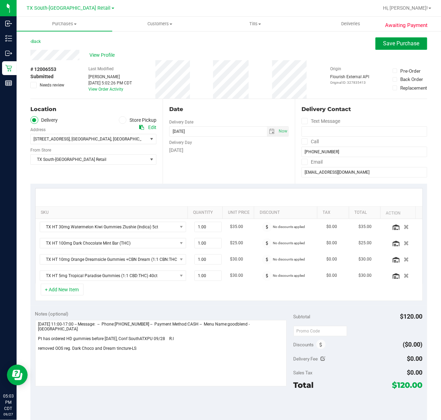
click at [380, 48] on button "Save Purchase" at bounding box center [402, 43] width 52 height 12
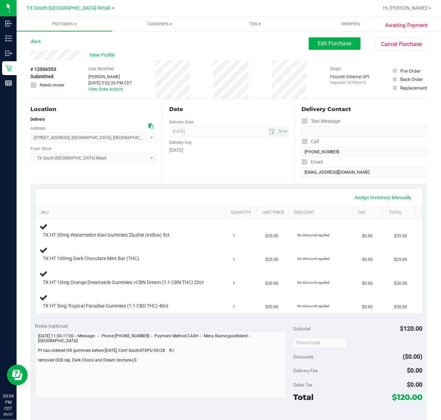
click at [217, 165] on div "Date Delivery Date [DATE] Now [DATE] 07:00 AM Now Delivery Day [DATE]" at bounding box center [229, 141] width 132 height 85
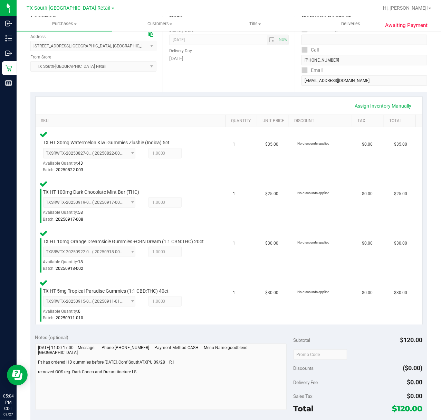
scroll to position [92, 0]
click at [355, 100] on link "Assign Inventory Manually" at bounding box center [384, 106] width 66 height 12
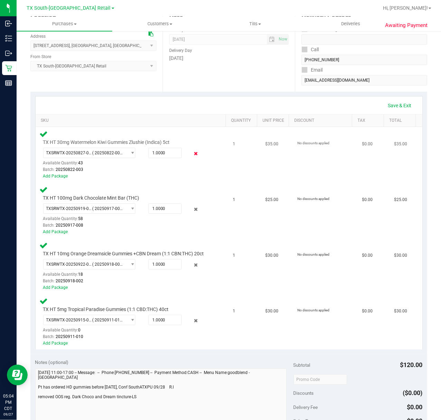
click at [192, 155] on icon at bounding box center [195, 154] width 7 height 8
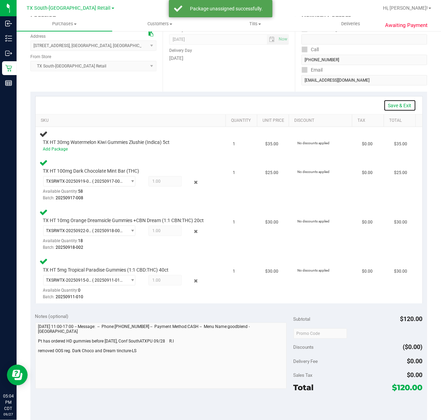
click at [384, 106] on link "Save & Exit" at bounding box center [400, 106] width 32 height 12
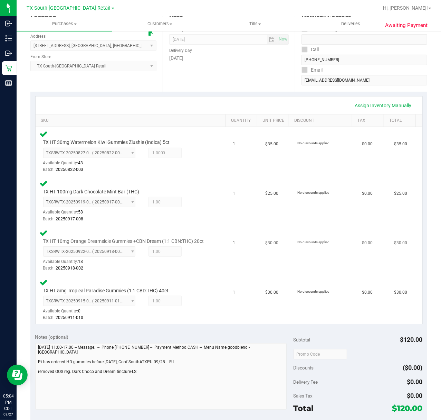
click at [261, 270] on td "$30.00" at bounding box center [277, 250] width 32 height 49
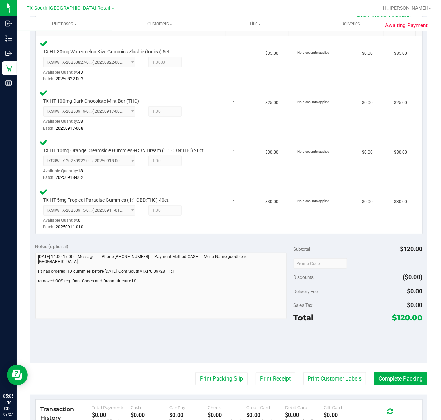
scroll to position [230, 0]
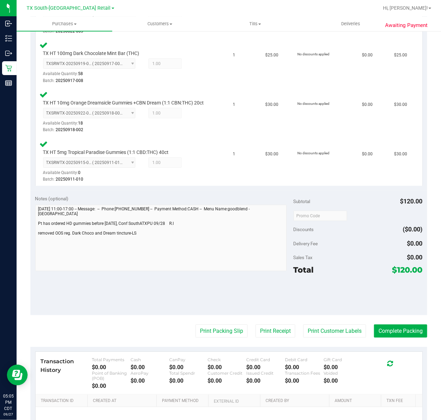
click at [333, 345] on purchase-details "Back Edit Purchase Cancel Purchase View Profile # 12006553 Submitted Needs revi…" at bounding box center [228, 144] width 397 height 674
click at [329, 337] on button "Print Customer Labels" at bounding box center [334, 330] width 63 height 13
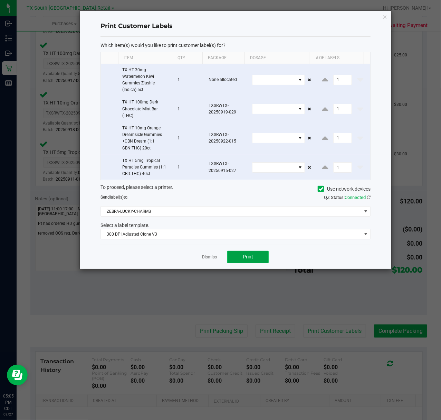
click at [234, 256] on button "Print" at bounding box center [247, 257] width 41 height 12
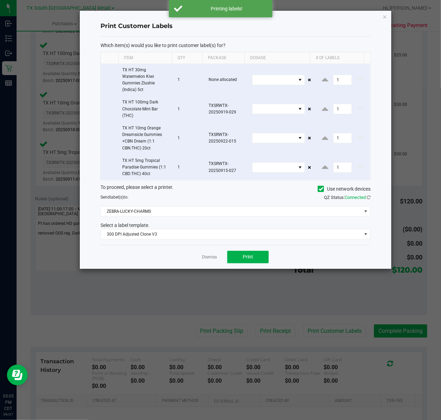
drag, startPoint x: 206, startPoint y: 258, endPoint x: 224, endPoint y: 260, distance: 18.1
click at [206, 258] on link "Dismiss" at bounding box center [209, 257] width 15 height 6
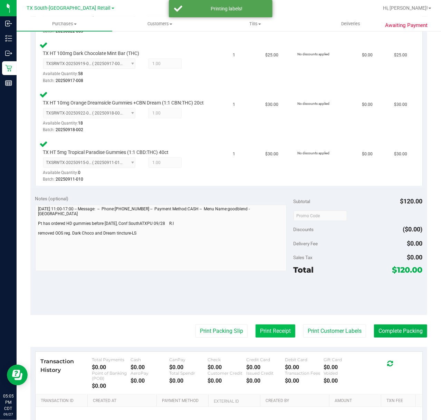
click at [266, 337] on button "Print Receipt" at bounding box center [276, 330] width 40 height 13
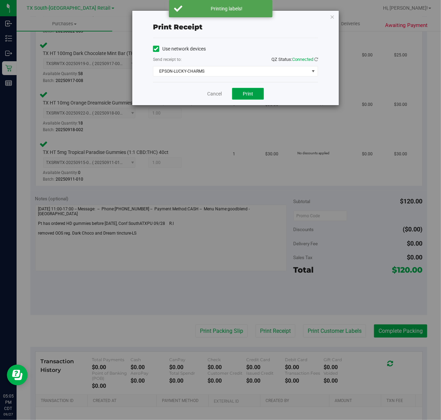
click at [237, 89] on button "Print" at bounding box center [248, 94] width 32 height 12
drag, startPoint x: 222, startPoint y: 92, endPoint x: 218, endPoint y: 138, distance: 46.1
click at [222, 92] on div "Cancel Print" at bounding box center [235, 93] width 165 height 23
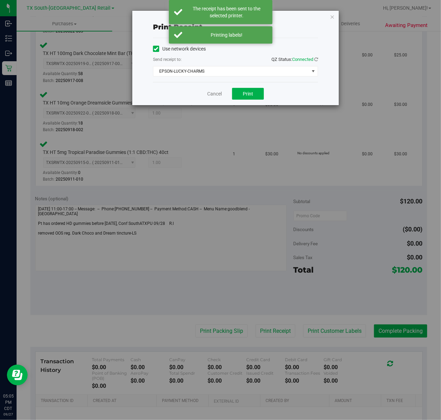
click at [211, 87] on div "Cancel Print" at bounding box center [235, 93] width 165 height 23
drag, startPoint x: 211, startPoint y: 91, endPoint x: 208, endPoint y: 162, distance: 70.9
click at [212, 91] on link "Cancel" at bounding box center [214, 93] width 15 height 7
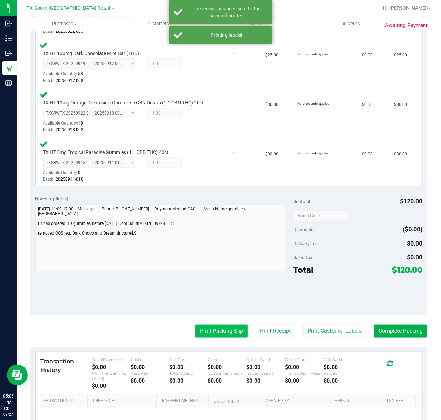
click at [210, 337] on button "Print Packing Slip" at bounding box center [222, 330] width 52 height 13
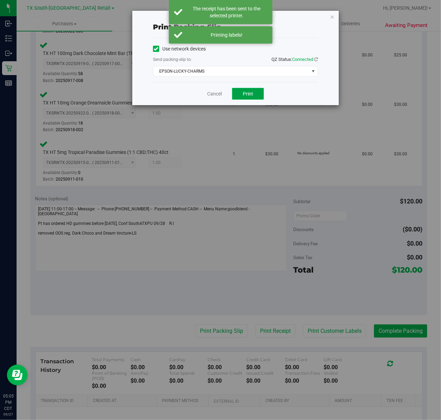
click at [254, 93] on button "Print" at bounding box center [248, 94] width 32 height 12
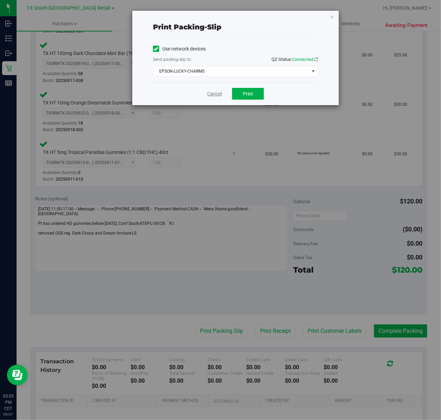
click at [219, 97] on link "Cancel" at bounding box center [214, 93] width 15 height 7
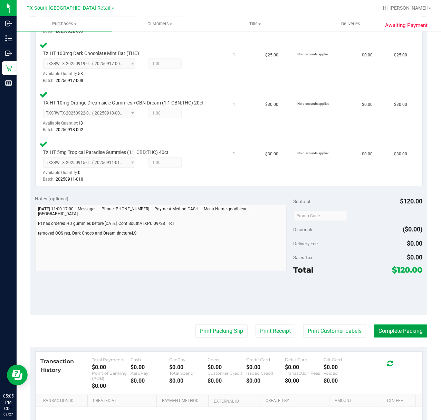
click at [418, 337] on button "Complete Packing" at bounding box center [400, 330] width 53 height 13
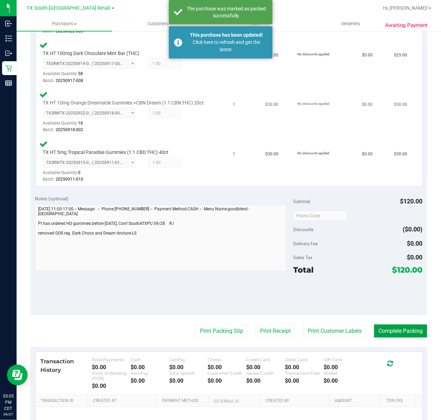
scroll to position [0, 0]
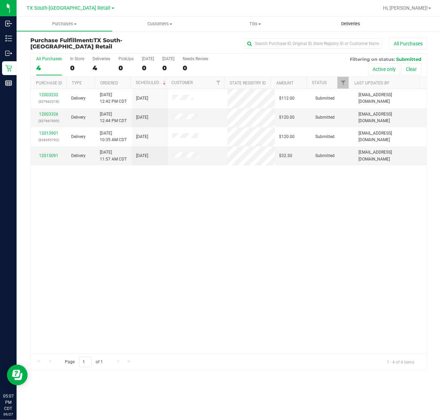
click at [340, 20] on uib-tab-heading "Deliveries" at bounding box center [351, 24] width 95 height 14
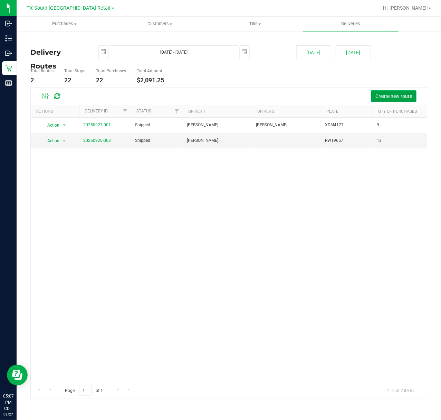
click at [400, 98] on span "Create new route" at bounding box center [394, 96] width 37 height 6
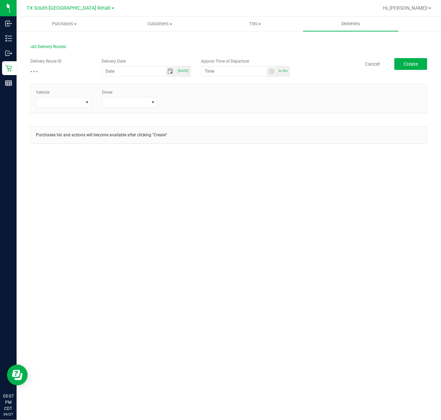
click at [169, 72] on span "Toggle calendar" at bounding box center [171, 71] width 6 height 6
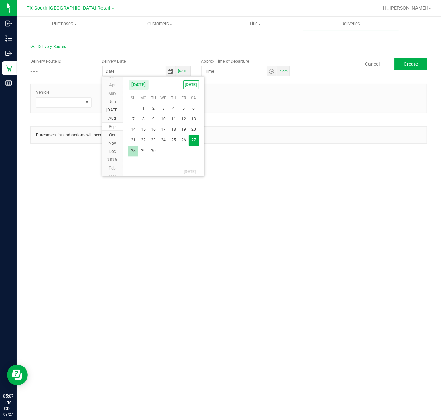
click at [134, 154] on span "28" at bounding box center [134, 150] width 10 height 11
type input "[DATE]"
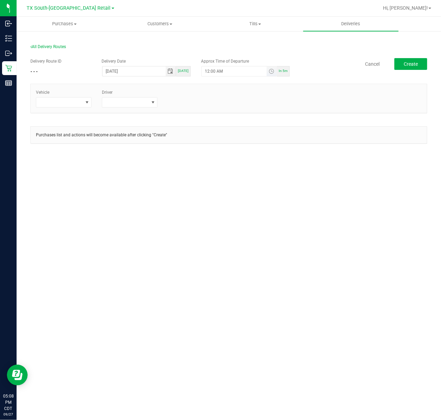
click at [275, 70] on span "Toggle time list" at bounding box center [272, 71] width 10 height 10
drag, startPoint x: 252, startPoint y: 204, endPoint x: 220, endPoint y: 185, distance: 36.7
click at [252, 203] on button "Set" at bounding box center [252, 206] width 26 height 15
type input "5:00 AM"
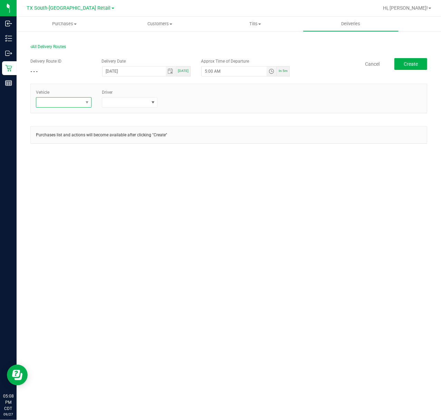
click at [86, 98] on span at bounding box center [87, 102] width 9 height 10
type input "tx"
click at [73, 176] on li "TX-TRANSIT-29" at bounding box center [68, 171] width 65 height 12
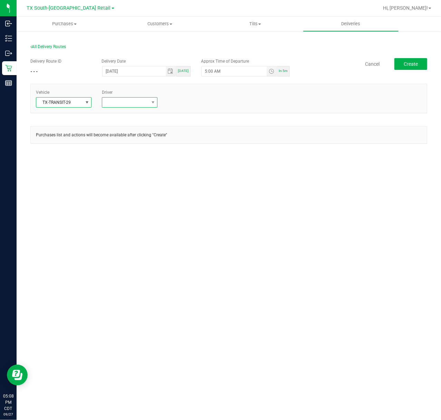
click at [131, 100] on span at bounding box center [125, 102] width 46 height 10
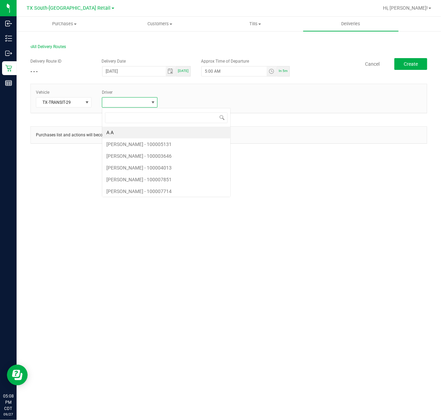
scroll to position [10, 56]
type input "rau"
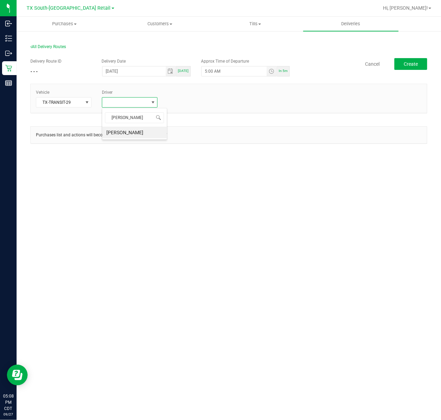
click at [132, 140] on div "rau Raul Calderon" at bounding box center [134, 124] width 65 height 32
drag, startPoint x: 144, startPoint y: 132, endPoint x: 196, endPoint y: 132, distance: 51.1
click at [145, 132] on li "Raul Calderon" at bounding box center [134, 132] width 65 height 12
click at [394, 68] on div "Cancel Create" at bounding box center [361, 64] width 132 height 12
drag, startPoint x: 394, startPoint y: 68, endPoint x: 404, endPoint y: 71, distance: 9.8
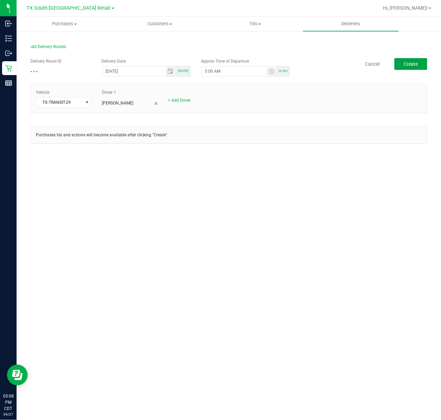
click at [395, 68] on button "Create" at bounding box center [411, 64] width 33 height 12
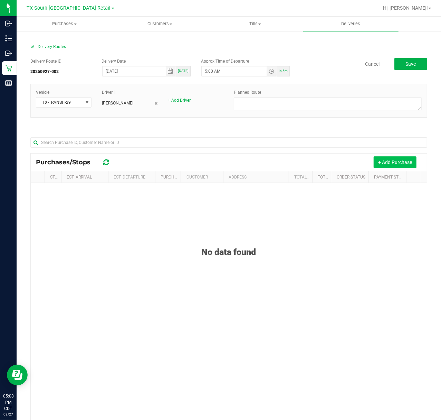
click at [401, 158] on button "+ Add Purchase" at bounding box center [395, 162] width 43 height 12
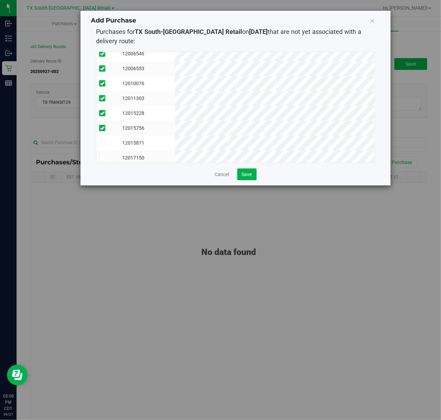
scroll to position [28, 0]
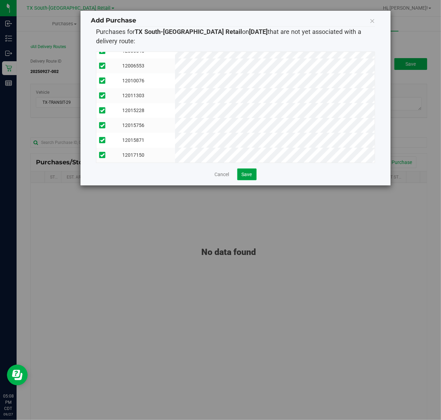
click at [248, 174] on span "Save" at bounding box center [247, 174] width 10 height 6
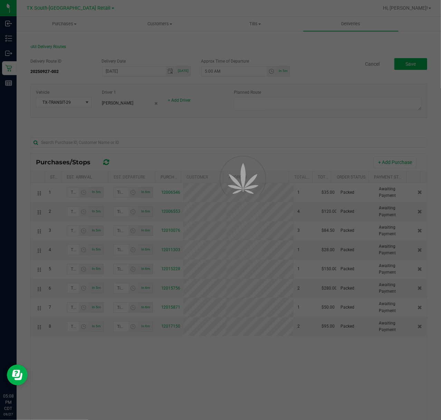
click at [336, 108] on div at bounding box center [220, 210] width 441 height 420
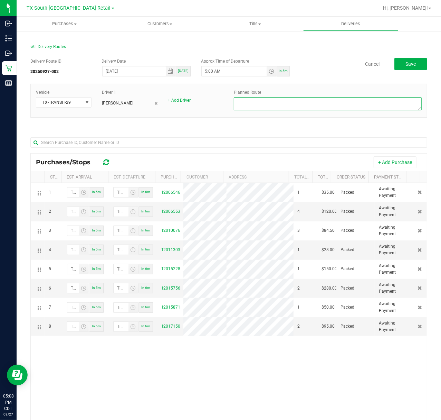
click at [336, 108] on textarea at bounding box center [328, 103] width 188 height 13
type textarea "S. ATX Retail"
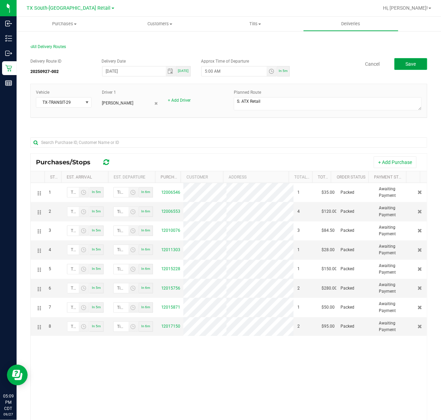
click at [412, 62] on button "Save" at bounding box center [411, 64] width 33 height 12
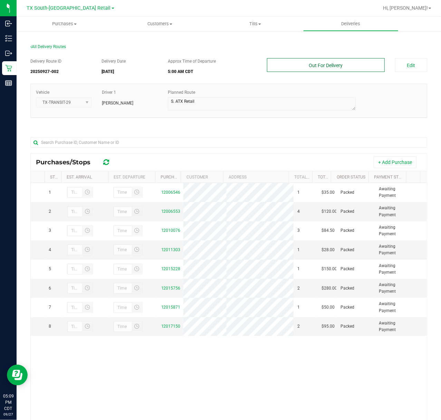
click at [346, 69] on button "Out For Delivery" at bounding box center [326, 65] width 118 height 14
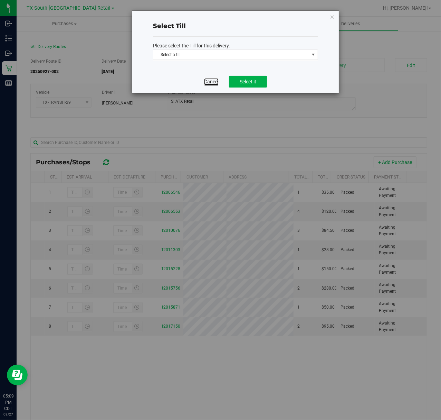
click at [209, 82] on link "Cancel" at bounding box center [211, 81] width 15 height 7
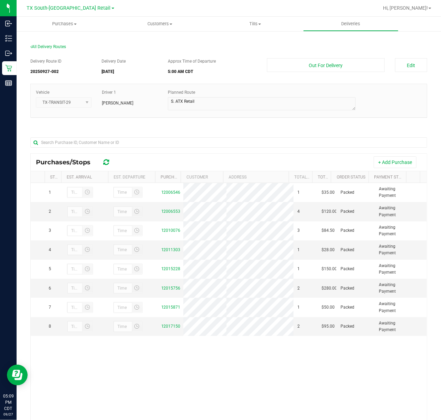
click at [365, 30] on link "Deliveries" at bounding box center [351, 24] width 96 height 15
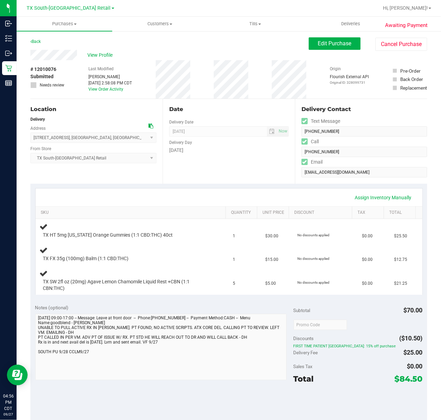
click at [252, 173] on div "Date Delivery Date [DATE] Now [DATE] 07:00 AM Now Delivery Day [DATE]" at bounding box center [229, 141] width 132 height 85
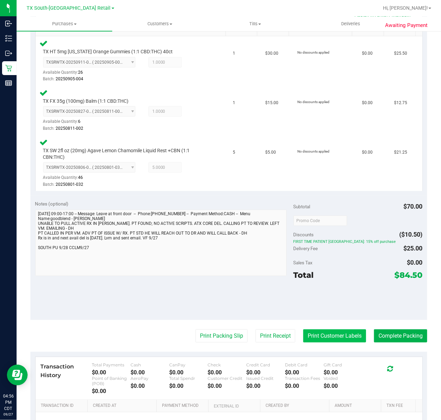
scroll to position [184, 0]
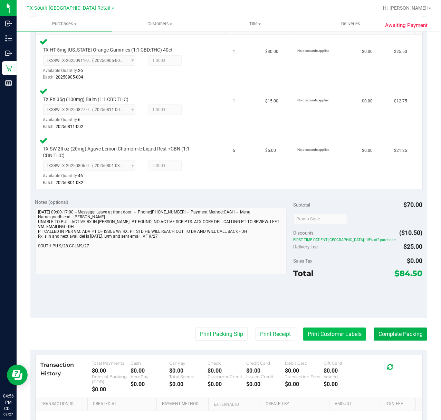
click at [310, 339] on button "Print Customer Labels" at bounding box center [334, 333] width 63 height 13
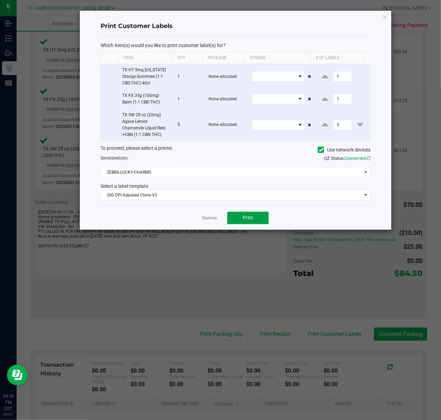
click at [239, 222] on button "Print" at bounding box center [247, 218] width 41 height 12
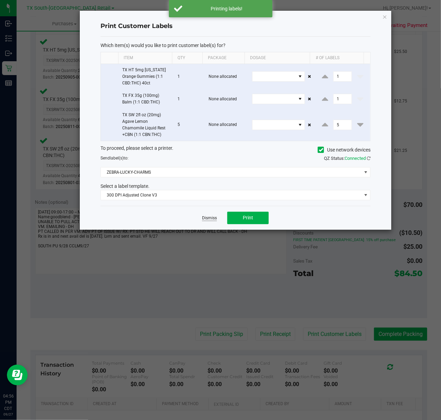
click at [208, 218] on link "Dismiss" at bounding box center [209, 218] width 15 height 6
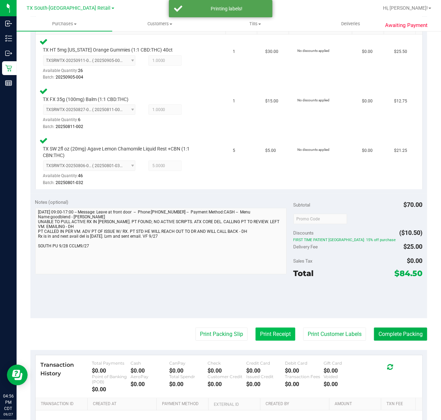
click at [257, 337] on button "Print Receipt" at bounding box center [276, 333] width 40 height 13
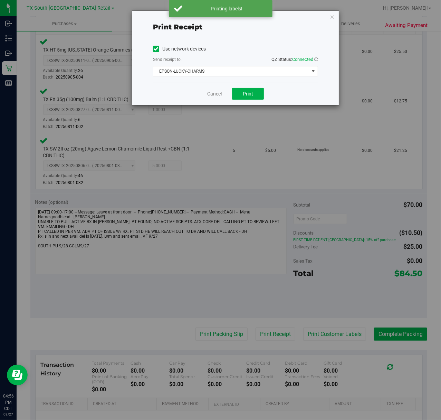
click at [247, 85] on div "Cancel Print" at bounding box center [235, 93] width 165 height 23
click at [243, 93] on span "Print" at bounding box center [248, 94] width 10 height 6
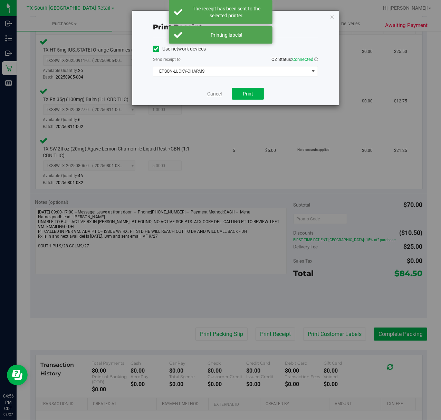
click at [210, 96] on link "Cancel" at bounding box center [214, 93] width 15 height 7
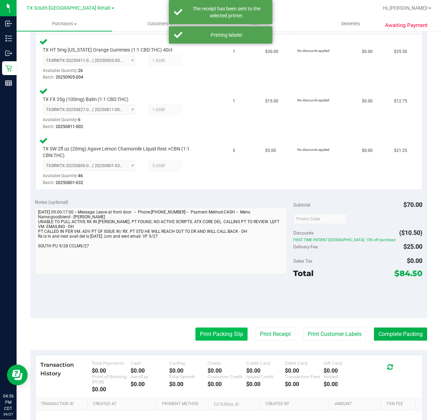
click at [214, 338] on button "Print Packing Slip" at bounding box center [222, 333] width 52 height 13
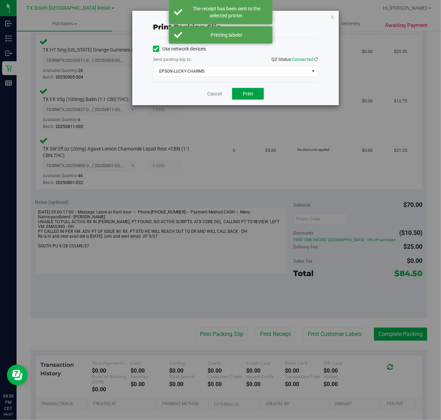
click at [254, 90] on button "Print" at bounding box center [248, 94] width 32 height 12
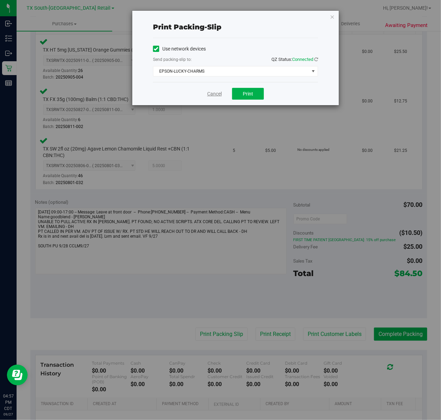
click at [212, 90] on link "Cancel" at bounding box center [214, 93] width 15 height 7
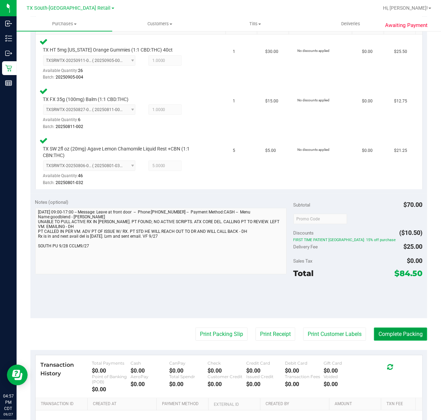
click at [384, 333] on button "Complete Packing" at bounding box center [400, 333] width 53 height 13
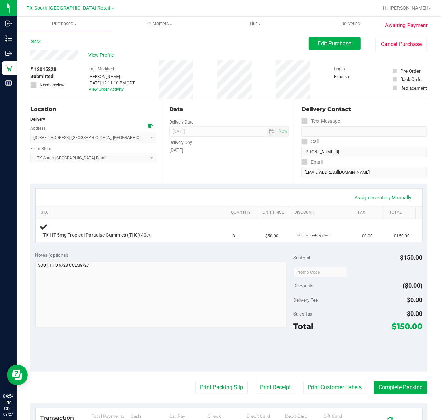
click at [257, 175] on div "Date Delivery Date [DATE] Now [DATE] 07:00 AM Now Delivery Day [DATE]" at bounding box center [229, 141] width 132 height 85
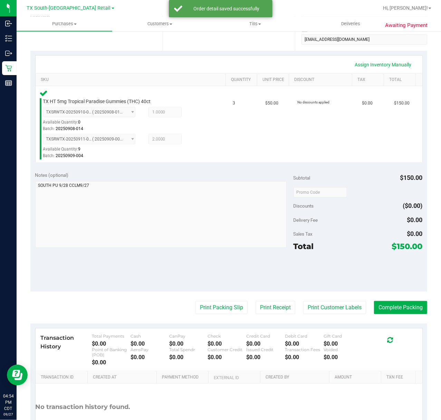
scroll to position [138, 0]
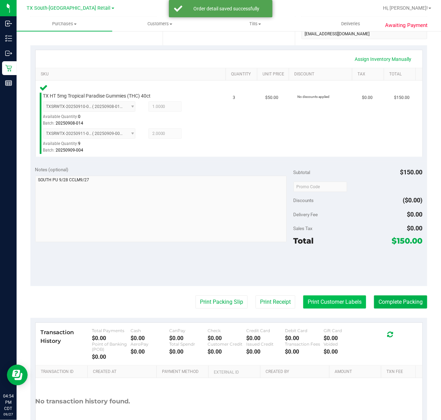
click at [346, 308] on button "Print Customer Labels" at bounding box center [334, 301] width 63 height 13
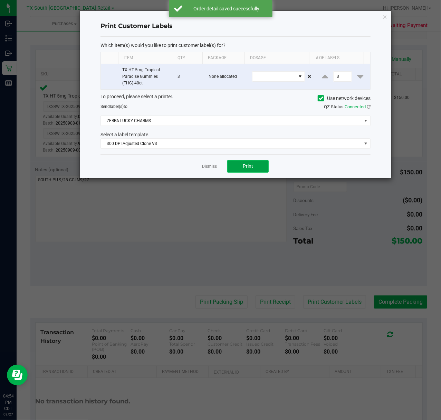
click at [243, 161] on button "Print" at bounding box center [247, 166] width 41 height 12
click at [219, 165] on div "Dismiss Print" at bounding box center [236, 166] width 270 height 24
click at [209, 170] on app-cancel-button "Dismiss" at bounding box center [209, 165] width 15 height 7
click at [202, 165] on link "Dismiss" at bounding box center [209, 166] width 15 height 6
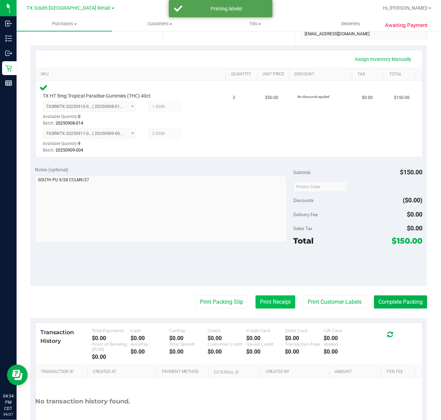
drag, startPoint x: 259, startPoint y: 319, endPoint x: 264, endPoint y: 306, distance: 14.9
click at [259, 319] on div "Transaction History Total Payments $0.00 Cash $0.00 CanPay $0.00 Check $0.00 Cr…" at bounding box center [228, 385] width 397 height 134
click at [266, 302] on button "Print Receipt" at bounding box center [276, 301] width 40 height 13
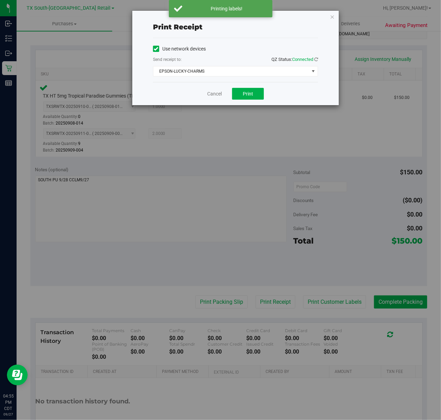
click at [241, 100] on div "Cancel Print" at bounding box center [235, 93] width 165 height 23
click at [242, 96] on button "Print" at bounding box center [248, 94] width 32 height 12
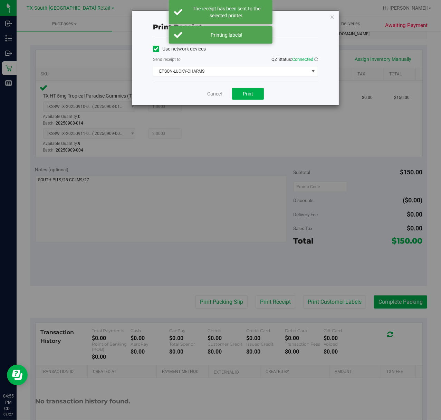
click at [192, 85] on div "Cancel Print" at bounding box center [235, 93] width 165 height 23
click at [216, 94] on link "Cancel" at bounding box center [214, 93] width 15 height 7
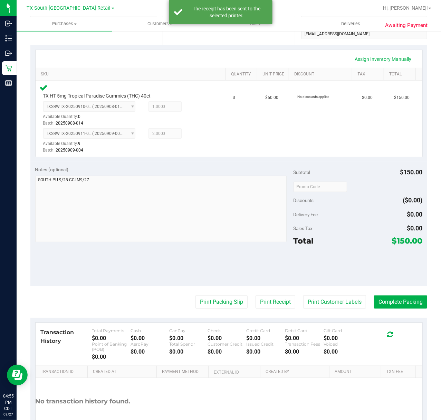
click at [208, 313] on purchase-details "Back Edit Purchase Cancel Purchase View Profile # 12015228 Submitted Needs revi…" at bounding box center [228, 175] width 397 height 553
drag, startPoint x: 214, startPoint y: 303, endPoint x: 214, endPoint y: 299, distance: 4.1
click at [214, 299] on button "Print Packing Slip" at bounding box center [222, 301] width 52 height 13
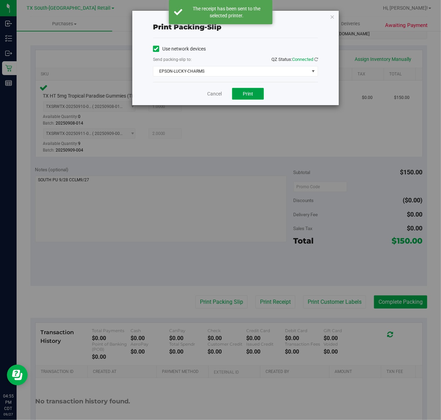
click at [247, 91] on span "Print" at bounding box center [248, 94] width 10 height 6
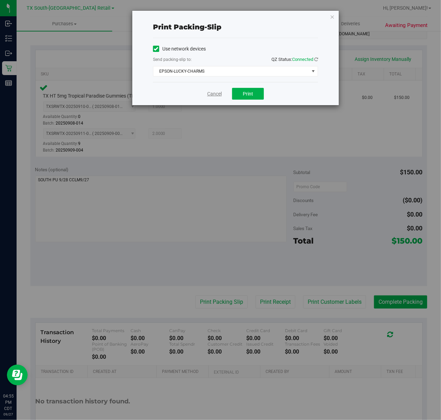
click at [213, 94] on link "Cancel" at bounding box center [214, 93] width 15 height 7
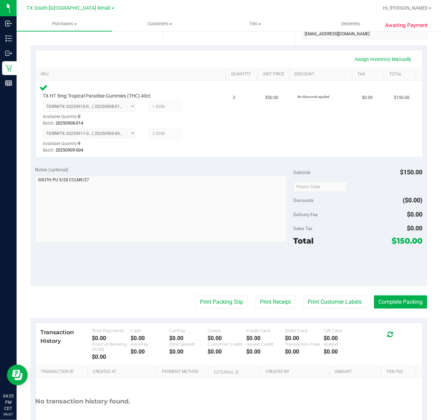
click at [382, 311] on purchase-details "Back Edit Purchase Cancel Purchase View Profile # 12015228 Submitted Needs revi…" at bounding box center [228, 175] width 397 height 553
click at [384, 312] on purchase-details "Back Edit Purchase Cancel Purchase View Profile # 12015228 Submitted Needs revi…" at bounding box center [228, 175] width 397 height 553
click at [396, 298] on button "Complete Packing" at bounding box center [400, 301] width 53 height 13
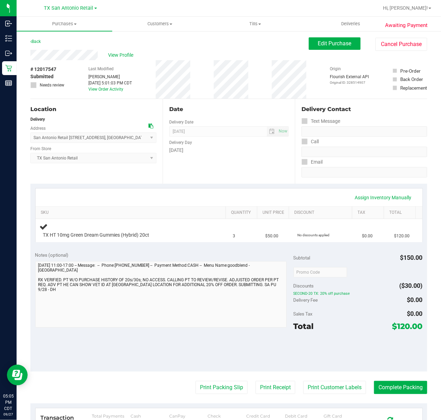
click at [229, 176] on div "Date Delivery Date [DATE] Now [DATE] 07:00 AM Now Delivery Day [DATE]" at bounding box center [229, 141] width 132 height 85
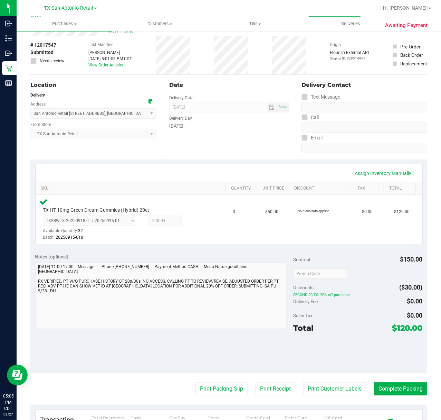
scroll to position [46, 0]
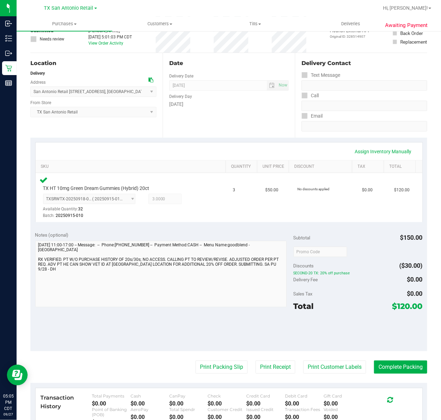
click at [321, 376] on purchase-details "Back Edit Purchase Cancel Purchase View Profile # 12017547 Submitted Needs revi…" at bounding box center [228, 254] width 397 height 526
click at [322, 370] on button "Print Customer Labels" at bounding box center [334, 366] width 63 height 13
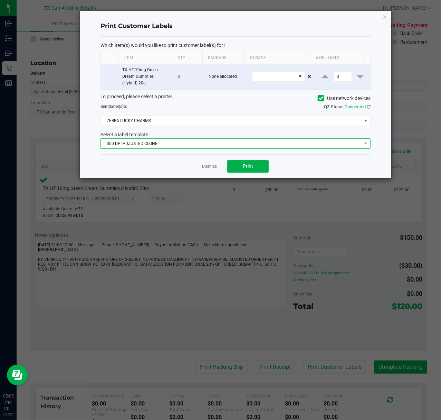
click at [257, 142] on span "300 DPI ADJUSTED CLONE" at bounding box center [231, 144] width 261 height 10
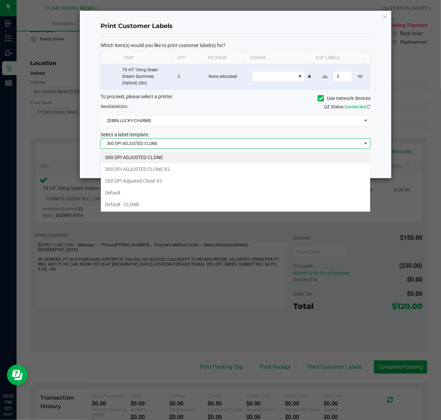
scroll to position [10, 270]
click at [231, 182] on li "300 DPI Adjusted Clone V3" at bounding box center [236, 181] width 270 height 12
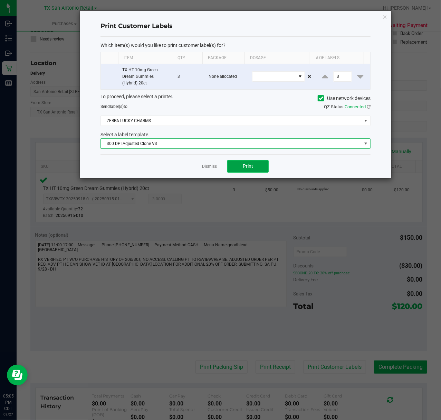
click at [248, 166] on span "Print" at bounding box center [248, 166] width 10 height 6
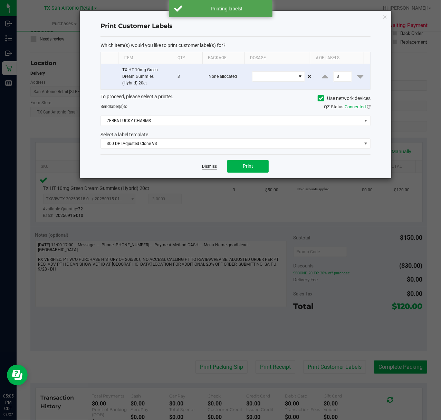
click at [209, 168] on link "Dismiss" at bounding box center [209, 166] width 15 height 6
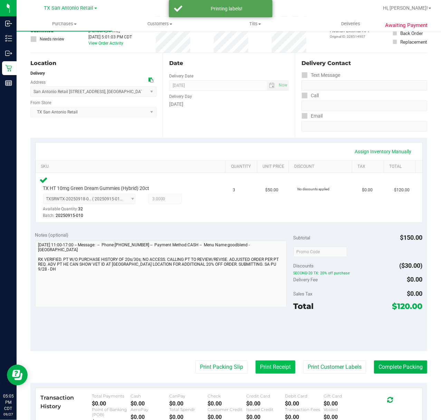
click at [257, 367] on button "Print Receipt" at bounding box center [276, 366] width 40 height 13
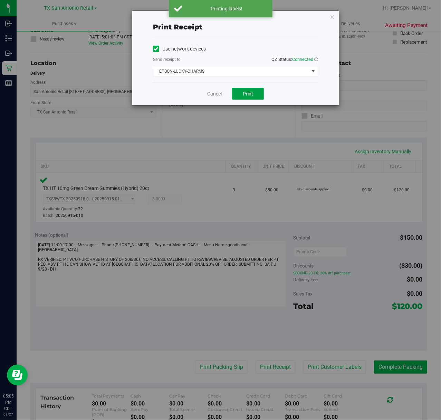
click at [245, 96] on span "Print" at bounding box center [248, 94] width 10 height 6
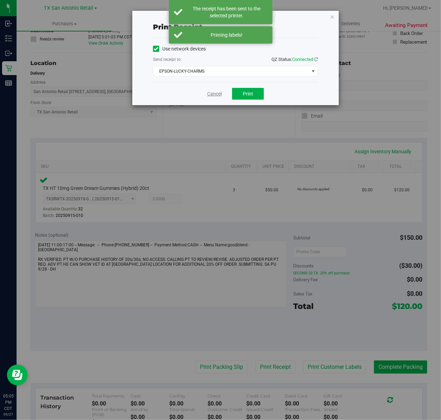
click at [214, 96] on link "Cancel" at bounding box center [214, 93] width 15 height 7
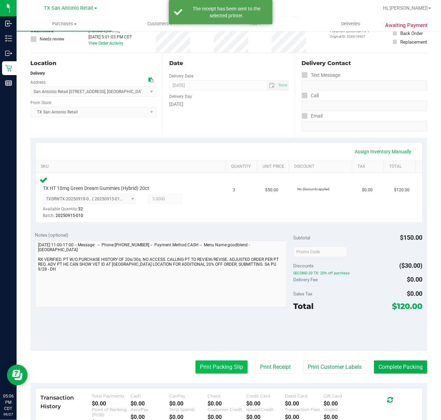
click at [217, 365] on button "Print Packing Slip" at bounding box center [222, 366] width 52 height 13
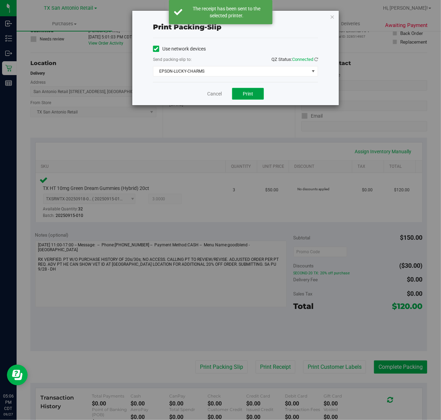
click at [245, 99] on button "Print" at bounding box center [248, 94] width 32 height 12
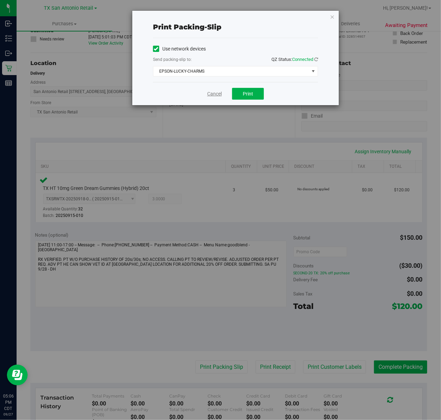
click at [213, 94] on link "Cancel" at bounding box center [214, 93] width 15 height 7
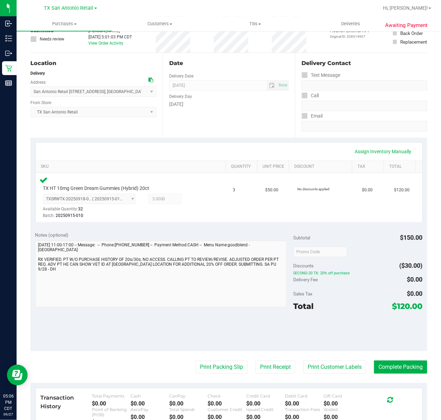
click at [397, 375] on purchase-details "Back Edit Purchase Cancel Purchase View Profile # 12017547 Submitted Needs revi…" at bounding box center [228, 254] width 397 height 526
click at [397, 370] on button "Complete Packing" at bounding box center [400, 366] width 53 height 13
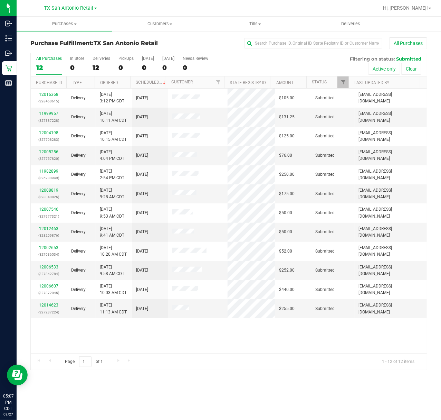
click at [209, 335] on div "12016368 (328460615) Delivery [DATE] 3:12 PM CDT 10/3/2025 $105.00 Submitted [E…" at bounding box center [229, 220] width 396 height 264
click at [369, 14] on div at bounding box center [251, 7] width 255 height 13
click at [331, 28] on uib-tab-heading "Deliveries" at bounding box center [351, 24] width 95 height 14
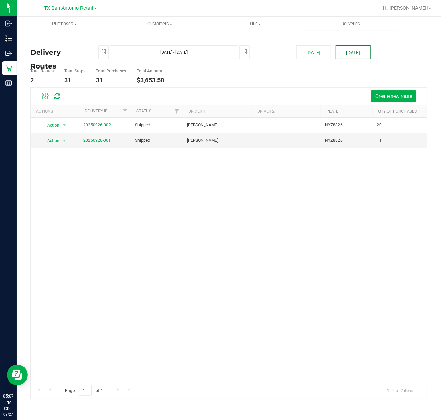
click at [363, 53] on button "[DATE]" at bounding box center [353, 52] width 35 height 14
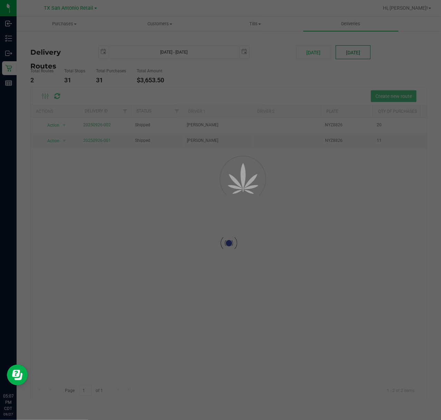
type input "[DATE] - [DATE]"
type input "[DATE]"
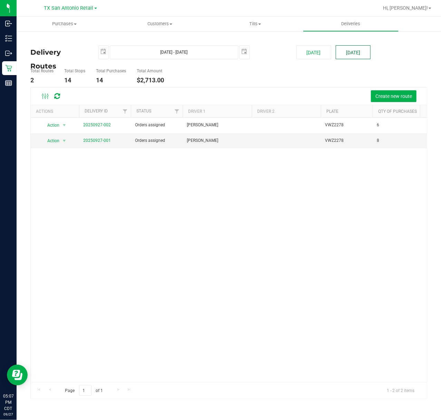
click at [359, 57] on button "[DATE]" at bounding box center [353, 52] width 35 height 14
click at [390, 98] on span "Create new route" at bounding box center [394, 96] width 37 height 6
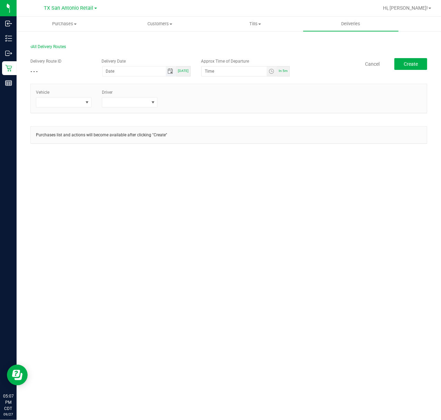
click at [173, 70] on span "Toggle calendar" at bounding box center [171, 71] width 6 height 6
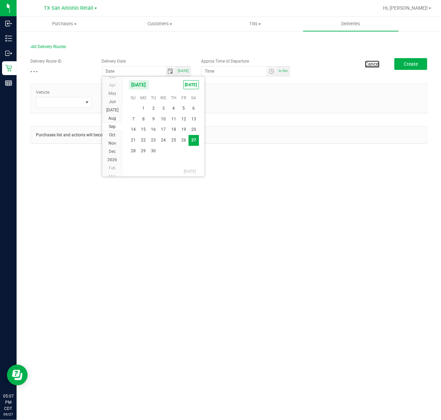
click at [372, 61] on link "Cancel" at bounding box center [372, 63] width 15 height 7
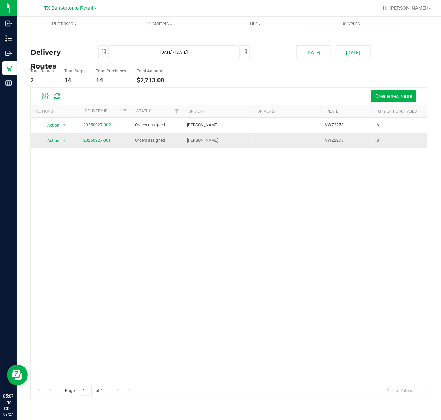
click at [105, 143] on span "20250927-001" at bounding box center [97, 140] width 28 height 7
click at [108, 141] on link "20250927-001" at bounding box center [97, 140] width 28 height 5
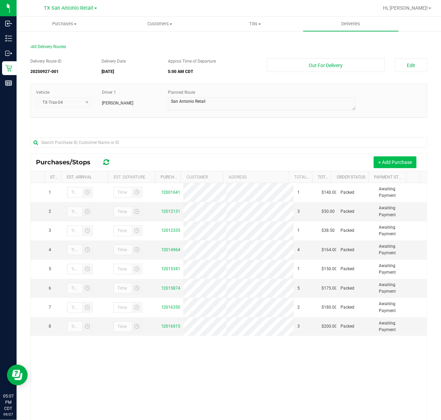
click at [388, 167] on button "+ Add Purchase" at bounding box center [395, 162] width 43 height 12
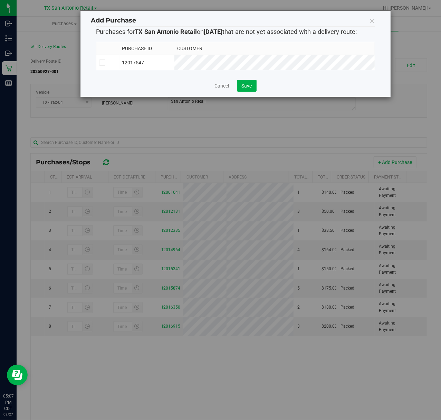
click at [267, 52] on th "Customer" at bounding box center [275, 48] width 200 height 13
click at [253, 86] on button "Save" at bounding box center [246, 86] width 19 height 12
